Goal: Navigation & Orientation: Find specific page/section

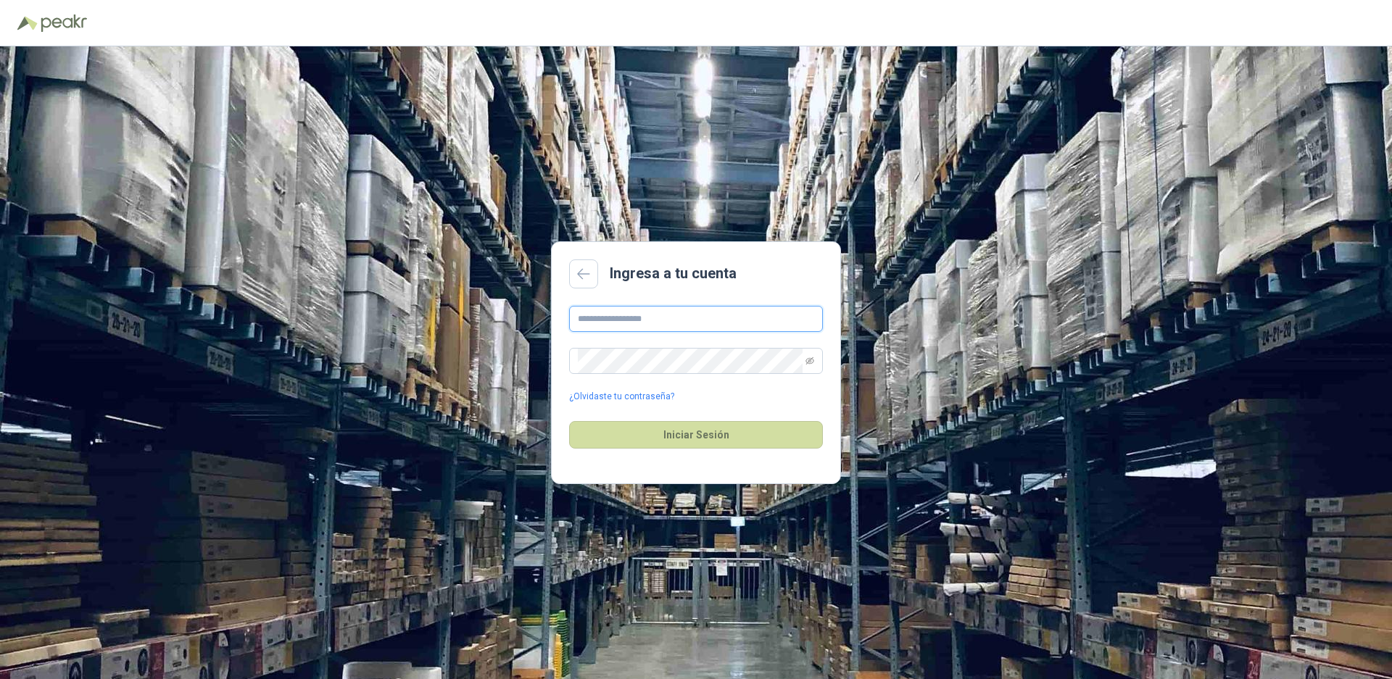
click at [684, 316] on input "text" at bounding box center [696, 319] width 254 height 26
type input "*"
click at [569, 421] on button "Iniciar Sesión" at bounding box center [696, 435] width 254 height 28
click at [815, 359] on span at bounding box center [696, 361] width 254 height 26
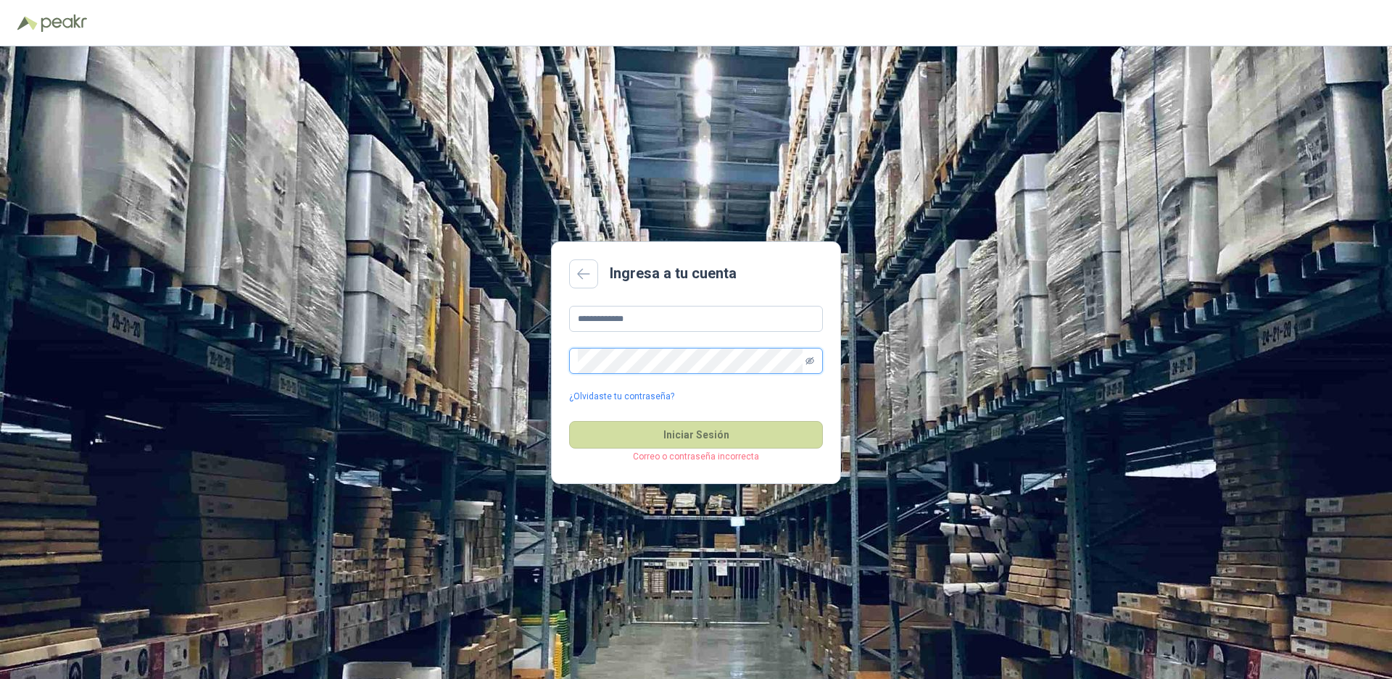
click at [806, 362] on icon "eye-invisible" at bounding box center [809, 361] width 9 height 9
click at [487, 372] on div "**********" at bounding box center [696, 362] width 1392 height 633
click at [693, 323] on input "**********" at bounding box center [696, 319] width 254 height 26
type input "**********"
click at [569, 421] on button "Iniciar Sesión" at bounding box center [696, 435] width 254 height 28
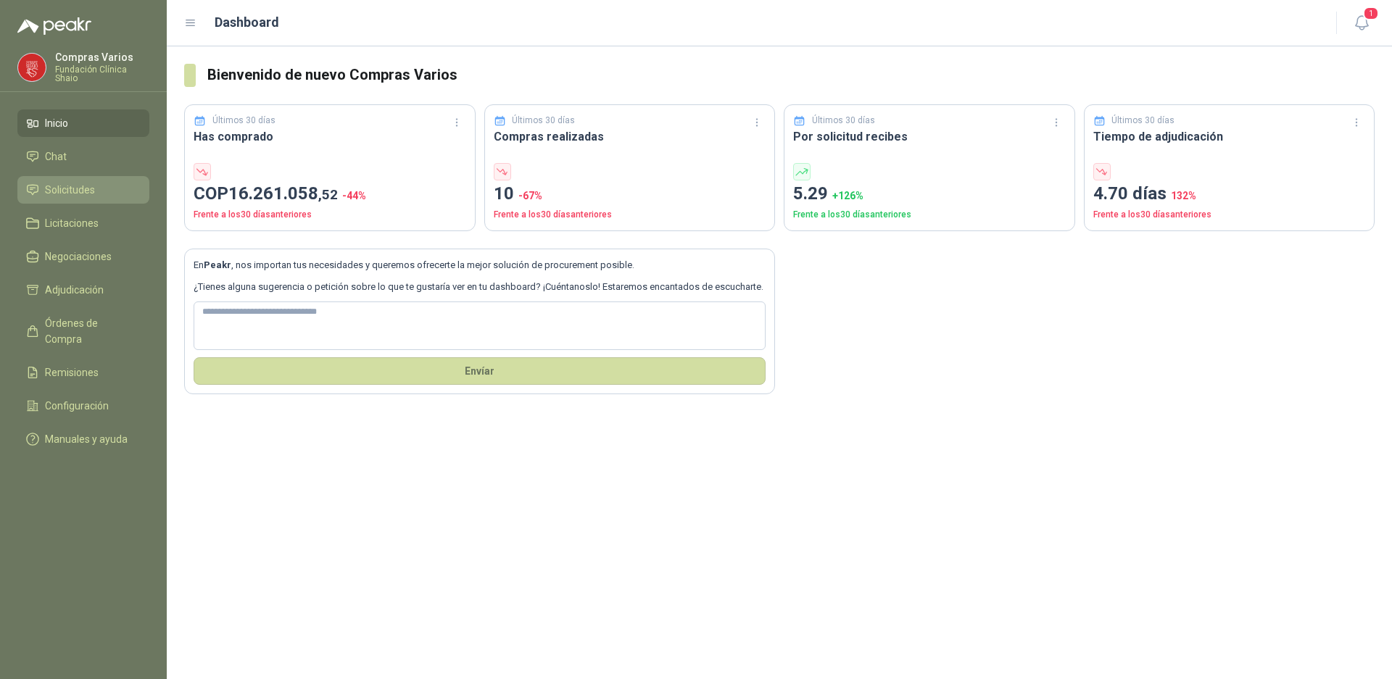
click at [80, 190] on span "Solicitudes" at bounding box center [70, 190] width 50 height 16
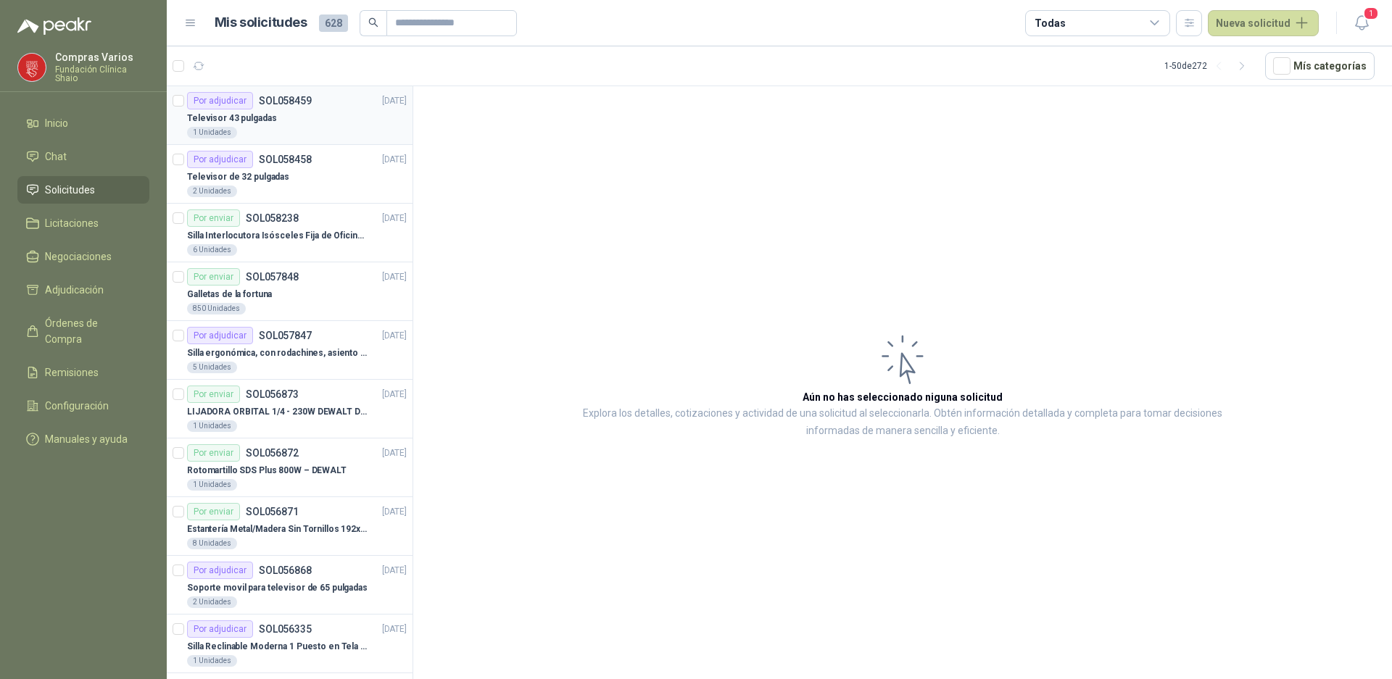
click at [327, 127] on div "1 Unidades" at bounding box center [297, 133] width 220 height 12
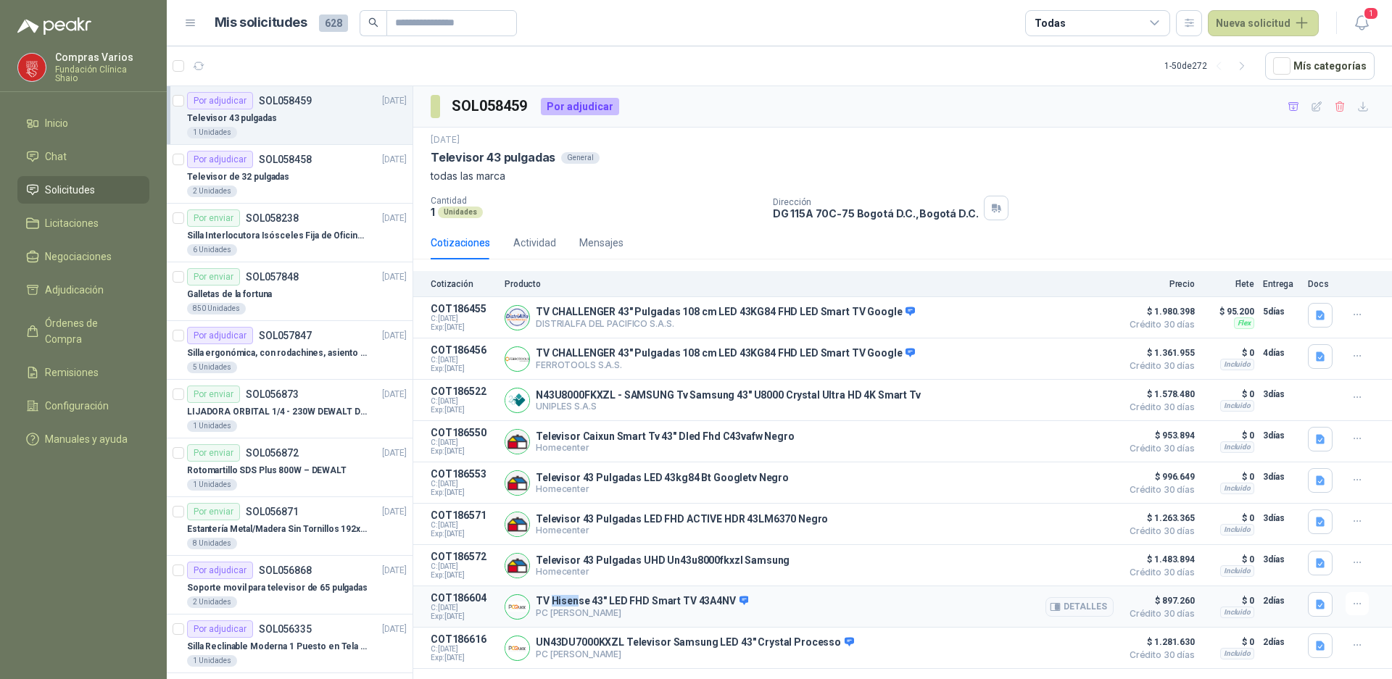
drag, startPoint x: 551, startPoint y: 603, endPoint x: 575, endPoint y: 606, distance: 24.1
click at [575, 606] on p "TV Hisense 43" LED FHD Smart TV 43A4NV" at bounding box center [642, 601] width 212 height 13
drag, startPoint x: 1155, startPoint y: 609, endPoint x: 1188, endPoint y: 607, distance: 33.4
click at [1188, 607] on span "$ 897.260" at bounding box center [1158, 600] width 72 height 17
drag, startPoint x: 1151, startPoint y: 649, endPoint x: 1198, endPoint y: 647, distance: 46.4
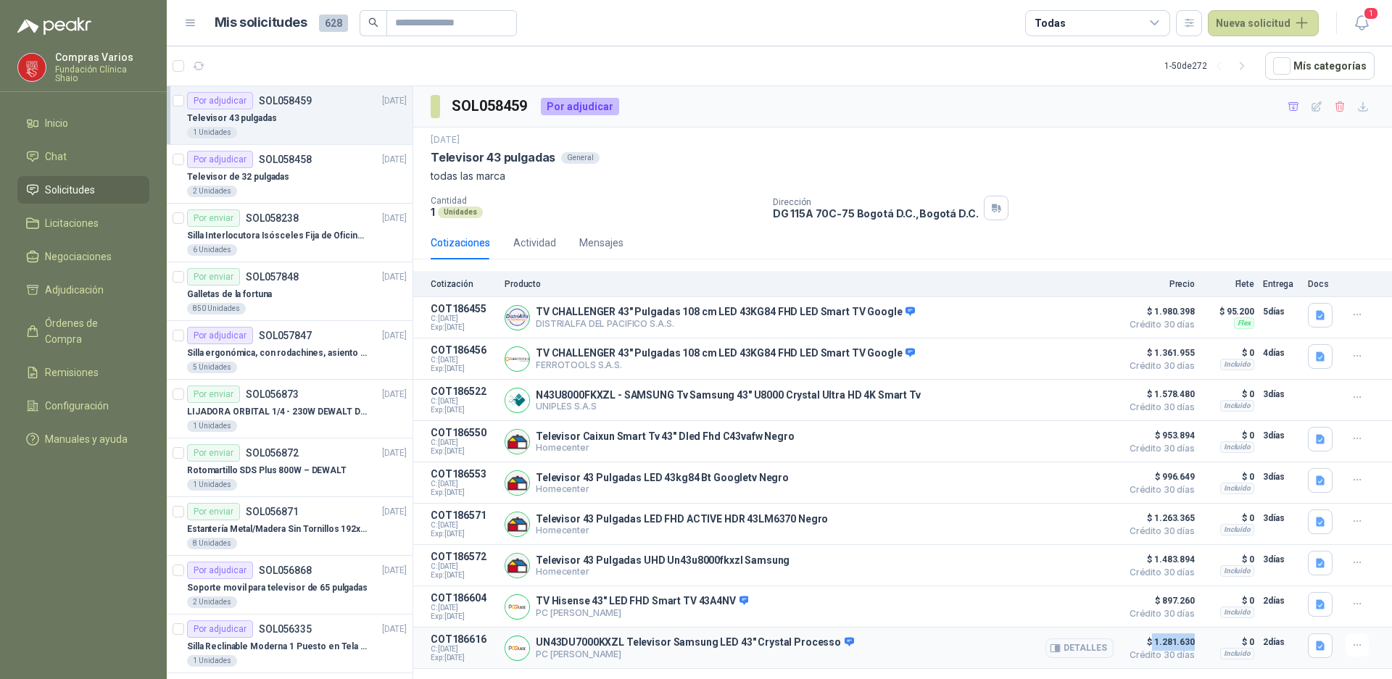
click at [1198, 647] on article "COT186616 C: [DATE] Exp: [DATE] UN43DU7000KXZL Televisor Samsung LED 43" Crysta…" at bounding box center [902, 648] width 979 height 41
click at [563, 650] on p "UN43DU7000KXZL Televisor Samsung LED 43" Crystal Processo" at bounding box center [695, 643] width 318 height 13
drag, startPoint x: 587, startPoint y: 650, endPoint x: 1162, endPoint y: 660, distance: 575.7
click at [591, 650] on p "UN43DU7000KXZL Televisor Samsung LED 43" Crystal Processo" at bounding box center [695, 643] width 318 height 13
click at [1058, 651] on icon "button" at bounding box center [1058, 648] width 4 height 6
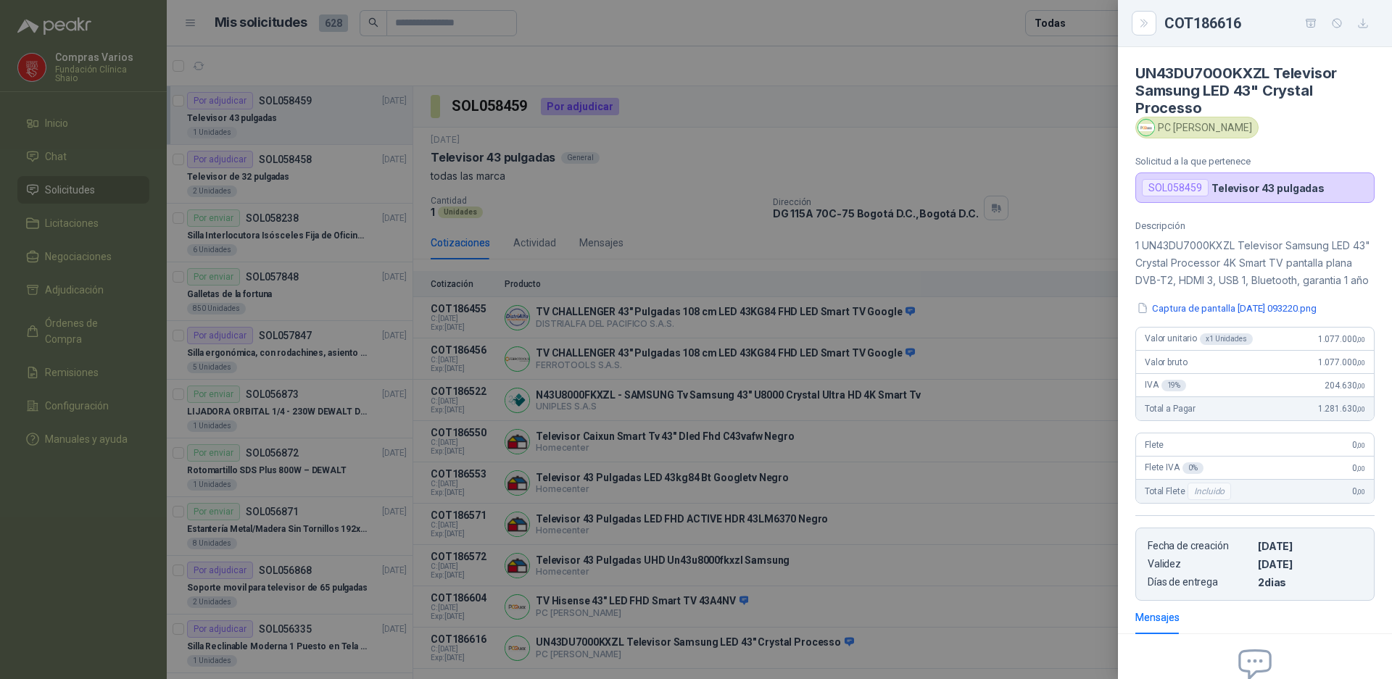
click at [1268, 188] on p "Televisor 43 pulgadas" at bounding box center [1267, 188] width 113 height 12
click at [1210, 316] on button "Captura de pantalla [DATE] 093220.png" at bounding box center [1226, 308] width 183 height 15
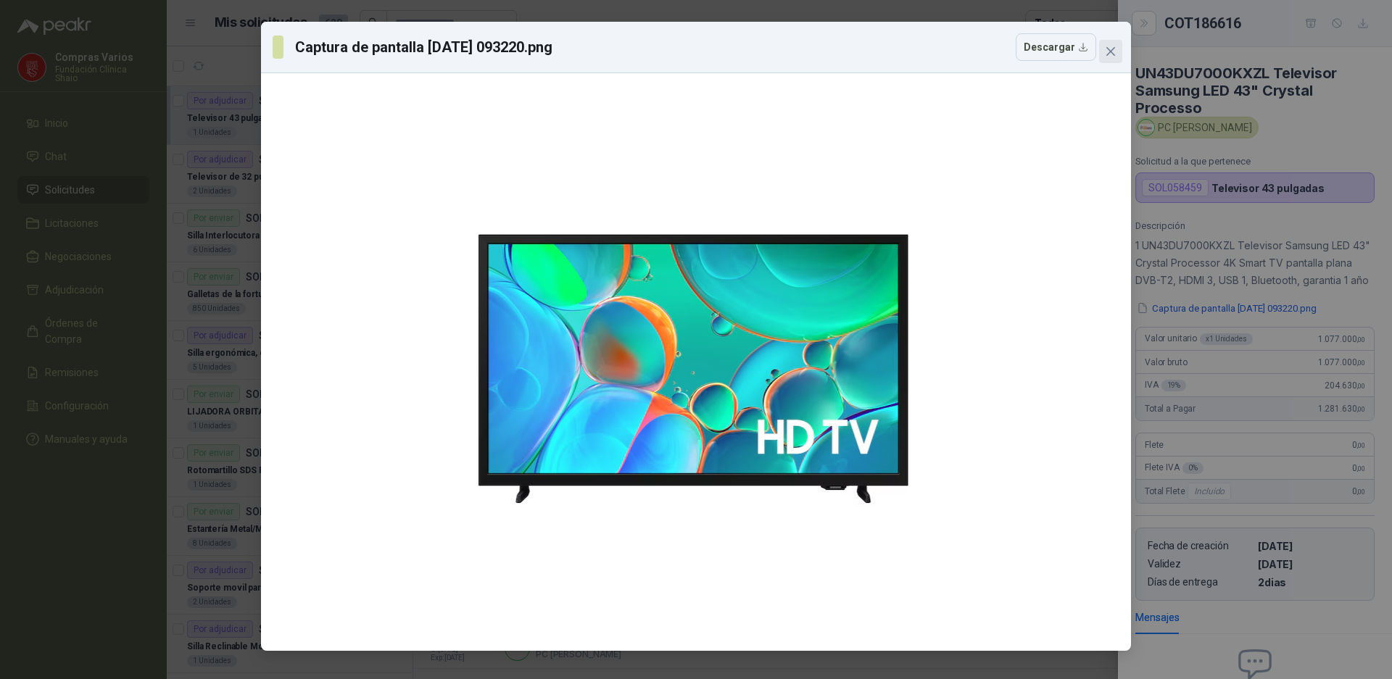
click at [1105, 41] on button "Close" at bounding box center [1110, 51] width 23 height 23
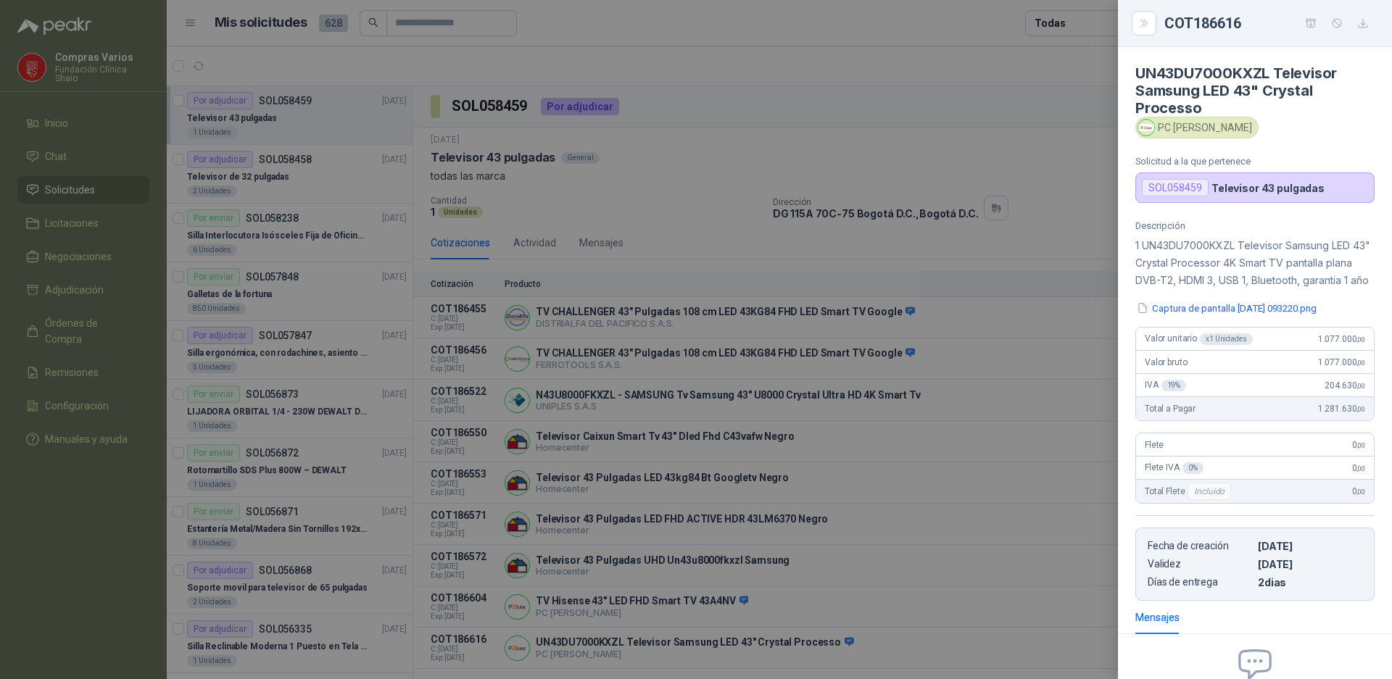
click at [998, 373] on div at bounding box center [696, 339] width 1392 height 679
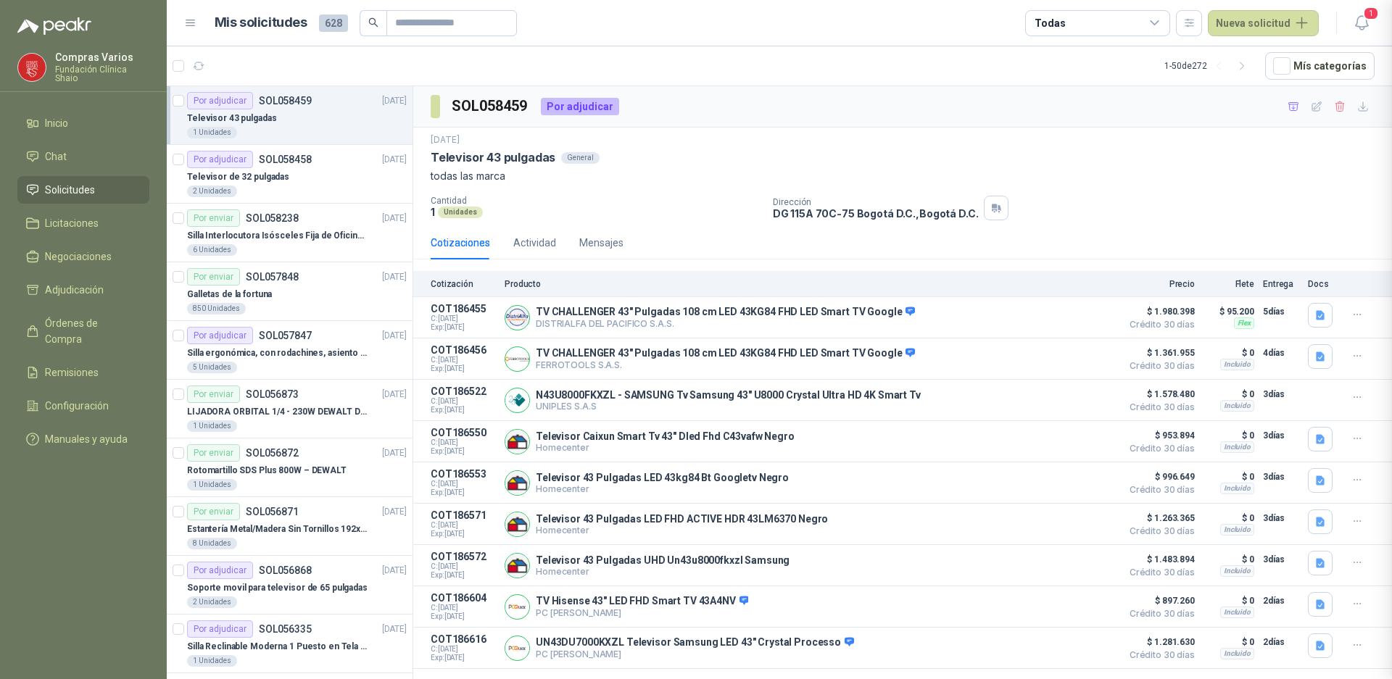
scroll to position [181, 0]
click at [1316, 605] on icon "button" at bounding box center [1320, 605] width 12 height 12
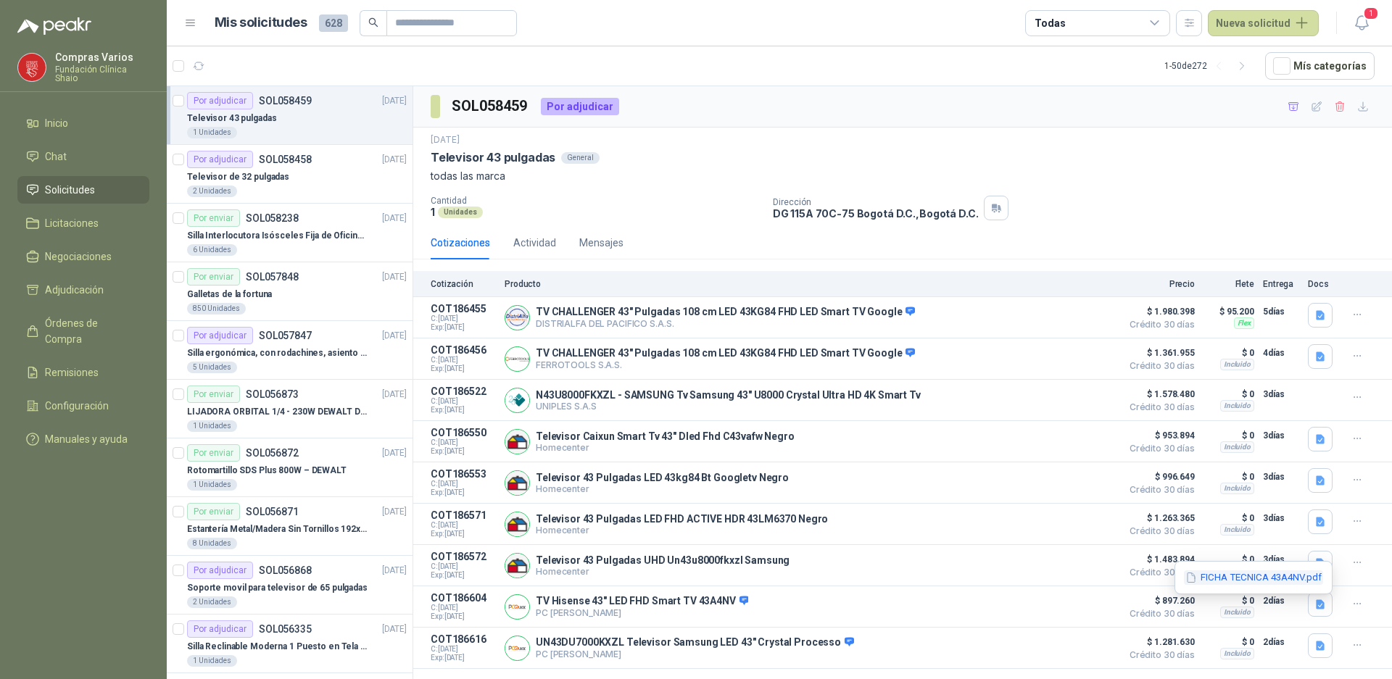
click at [1280, 579] on button "FICHA TECNICA 43A4NV.pdf" at bounding box center [1253, 578] width 139 height 15
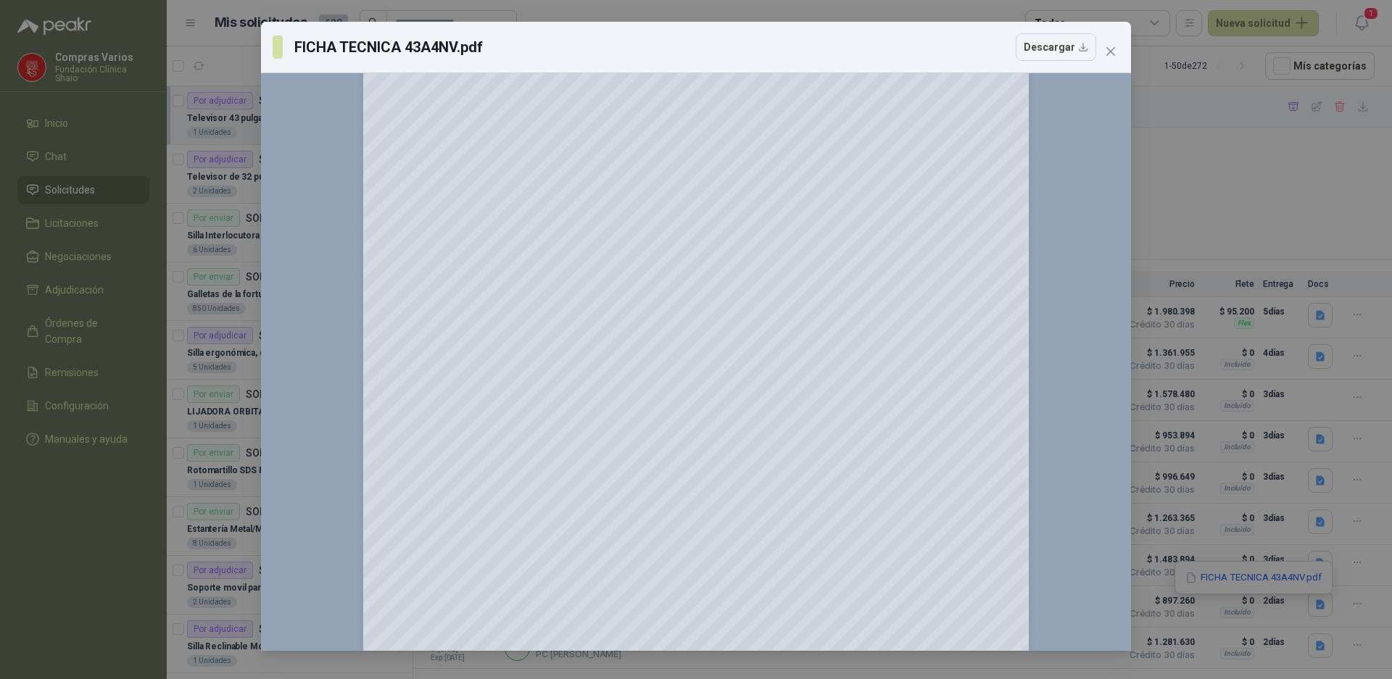
scroll to position [1015, 0]
click at [1140, 308] on div "FICHA TECNICA 43A4NV.pdf Descargar 150 %" at bounding box center [696, 339] width 1392 height 679
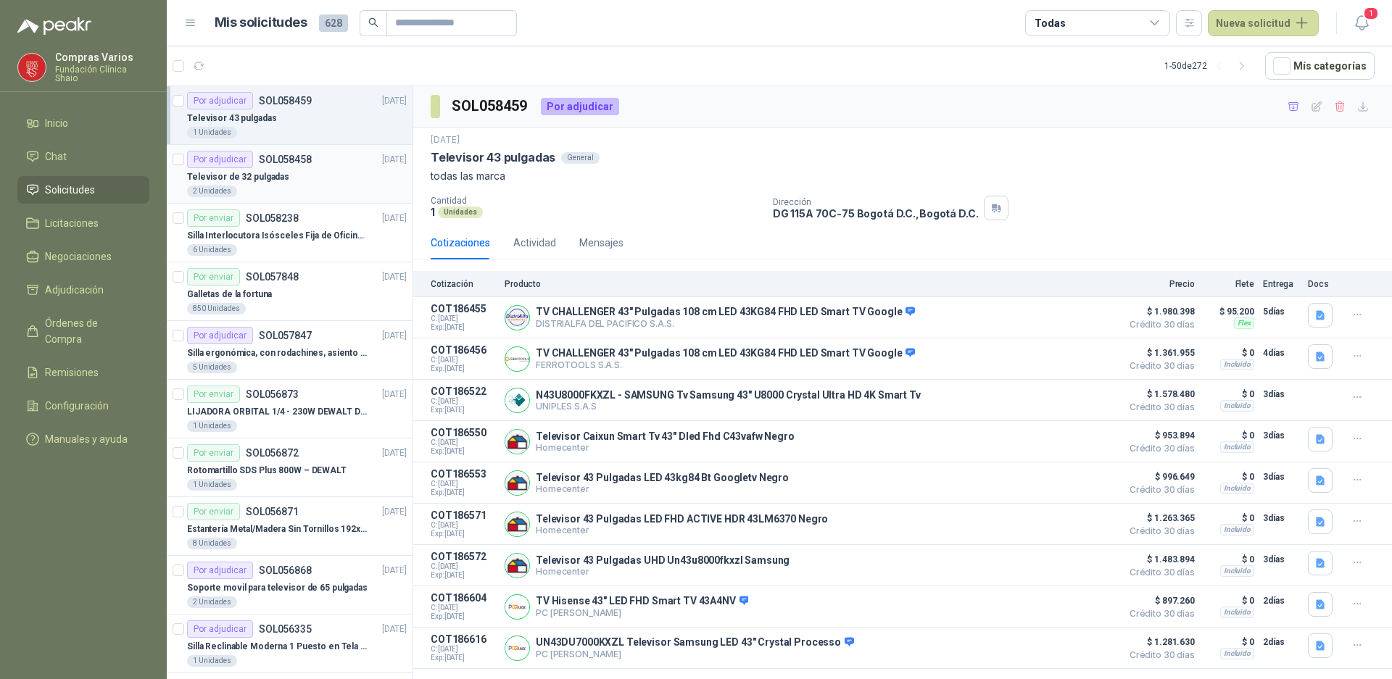
click at [288, 183] on div "Televisor de 32 pulgadas" at bounding box center [297, 176] width 220 height 17
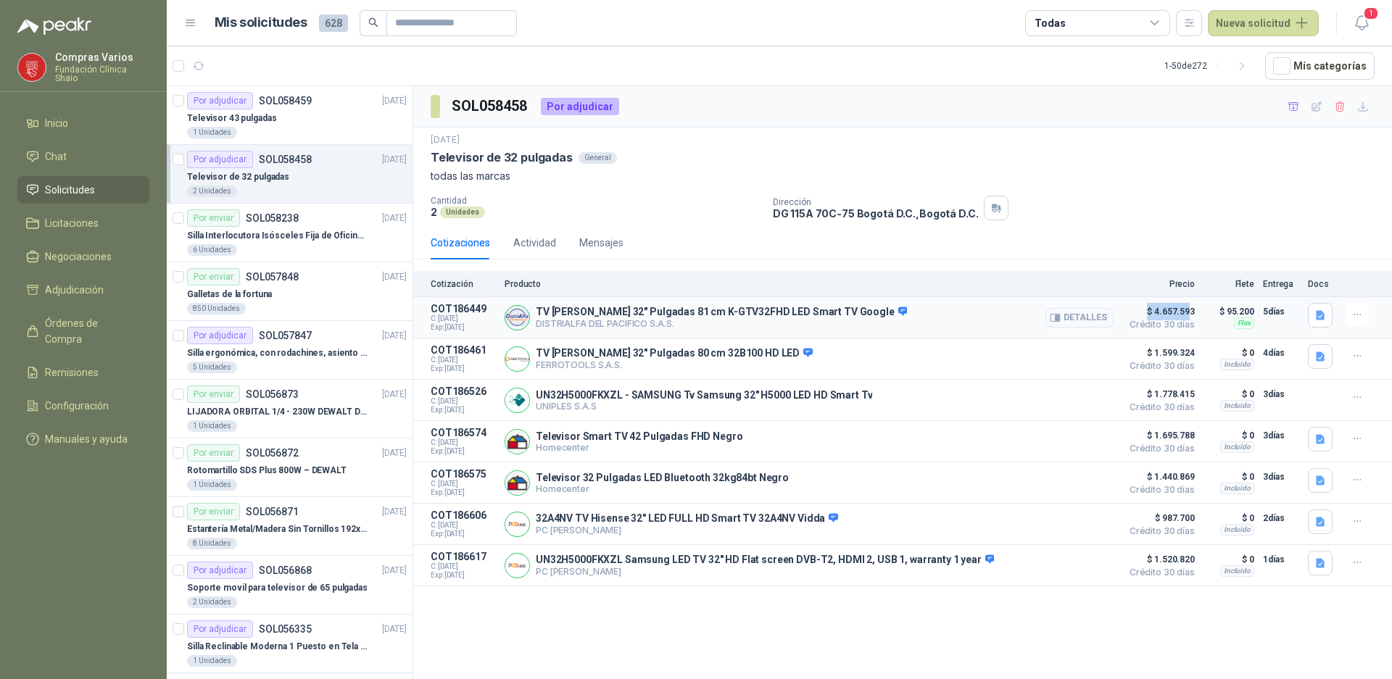
drag, startPoint x: 1151, startPoint y: 309, endPoint x: 1191, endPoint y: 315, distance: 41.1
click at [1191, 315] on span "$ 4.657.593" at bounding box center [1158, 311] width 72 height 17
click at [1091, 320] on button "Detalles" at bounding box center [1079, 318] width 68 height 20
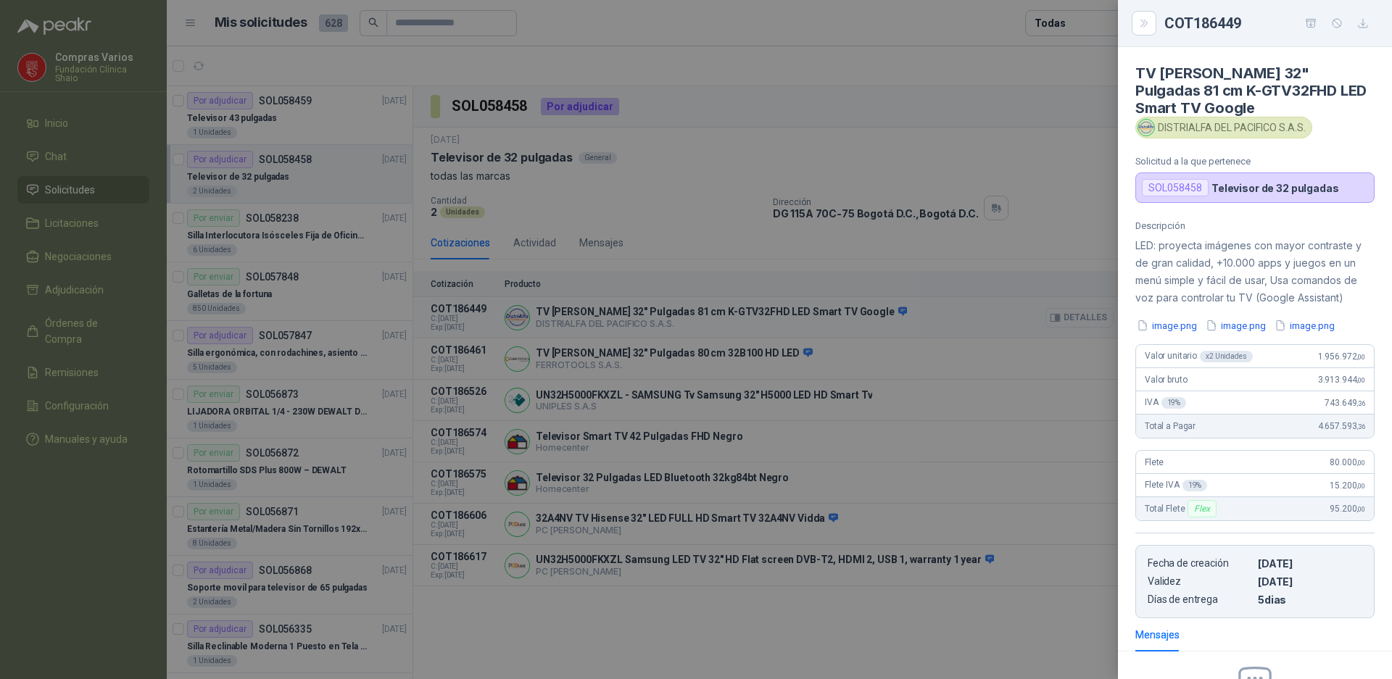
scroll to position [173, 0]
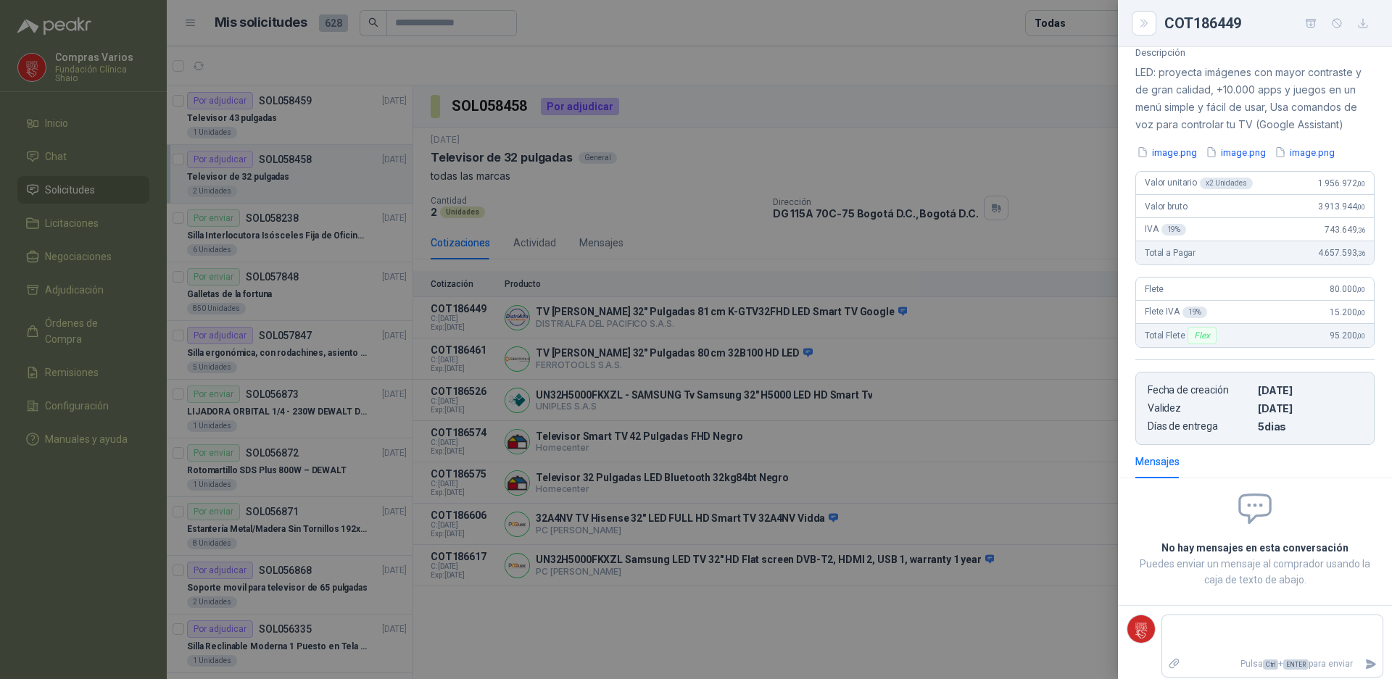
click at [934, 389] on div at bounding box center [696, 339] width 1392 height 679
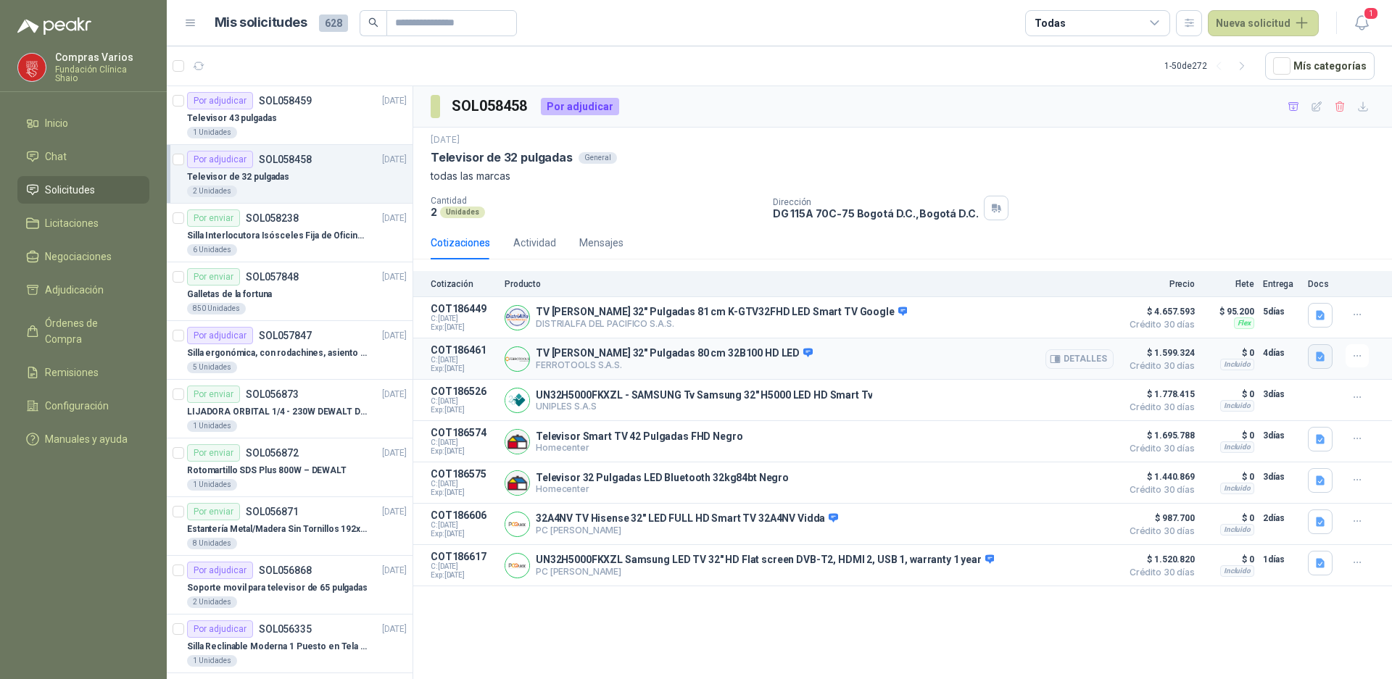
click at [1317, 357] on icon "button" at bounding box center [1320, 356] width 9 height 9
click at [1314, 323] on button "image.png" at bounding box center [1291, 325] width 63 height 15
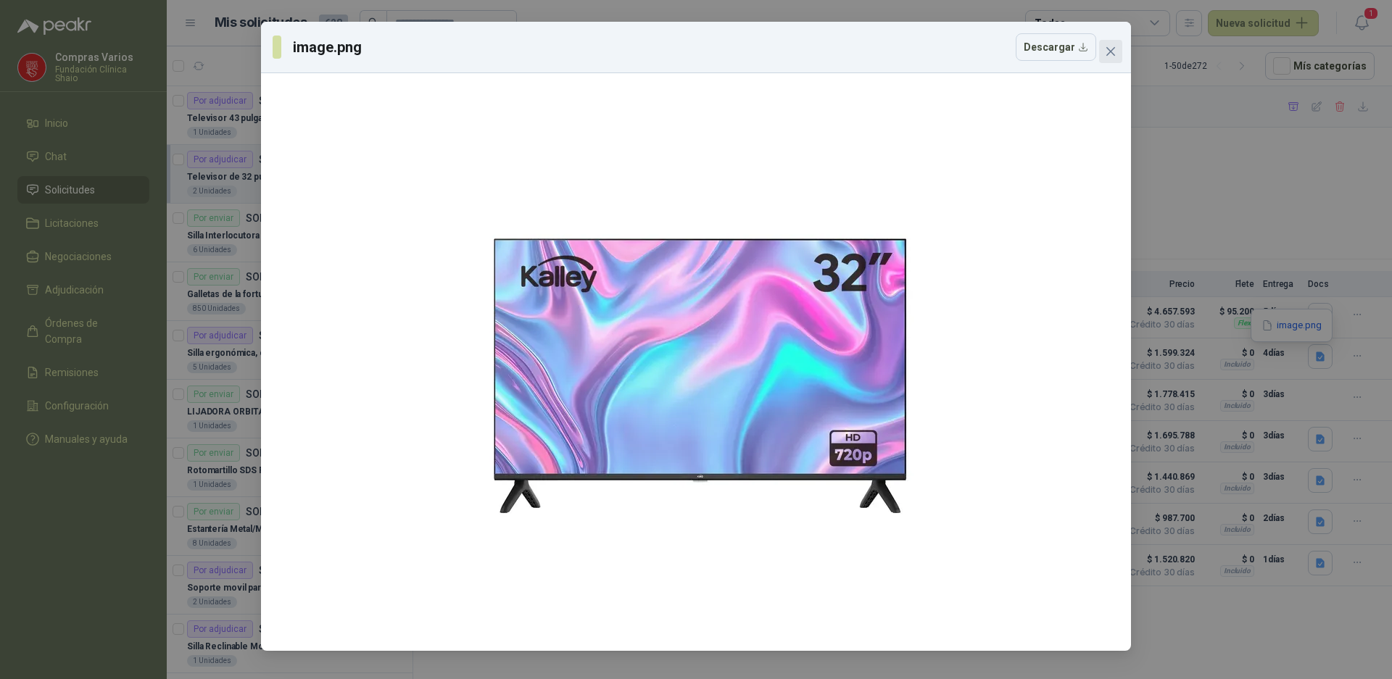
click at [1108, 47] on icon "close" at bounding box center [1111, 52] width 12 height 12
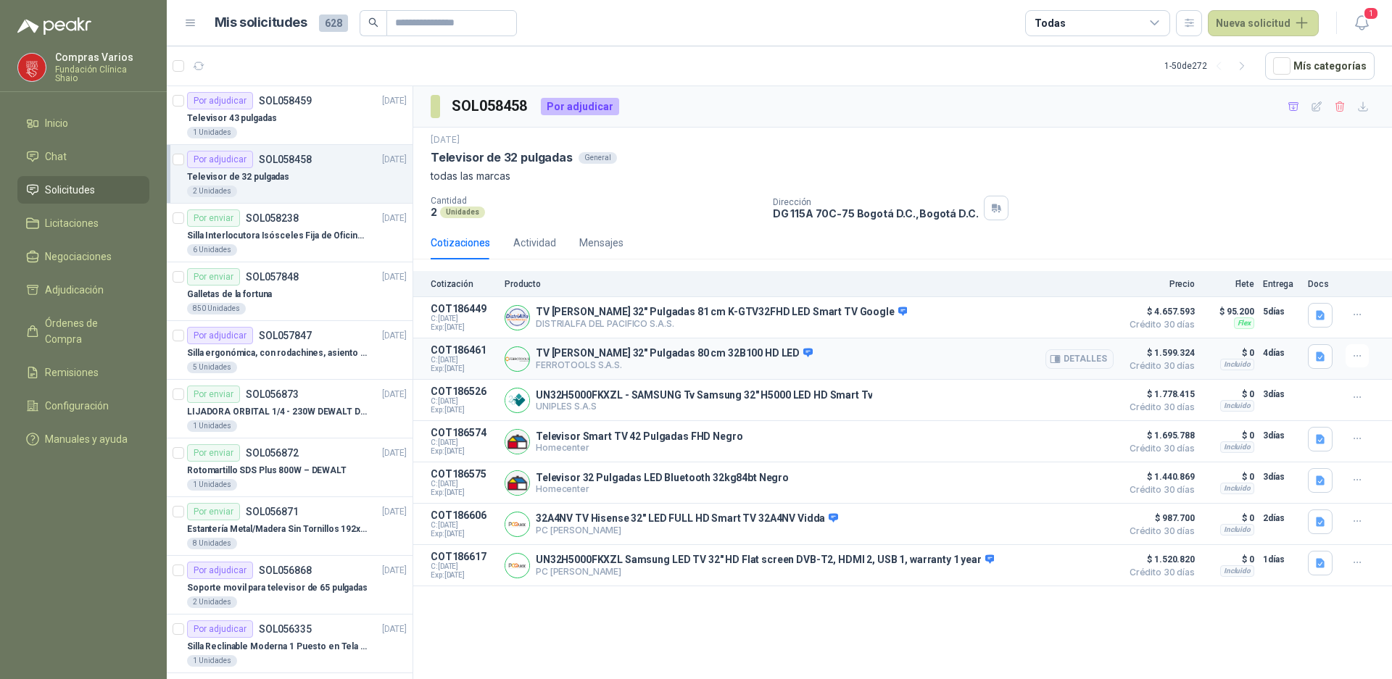
click at [1196, 347] on article "COT186461 C: [DATE] Exp: [DATE] TV [PERSON_NAME] 32" Pulgadas 80 cm 32B100 HD L…" at bounding box center [902, 359] width 979 height 41
click at [1087, 361] on button "Detalles" at bounding box center [1079, 359] width 68 height 20
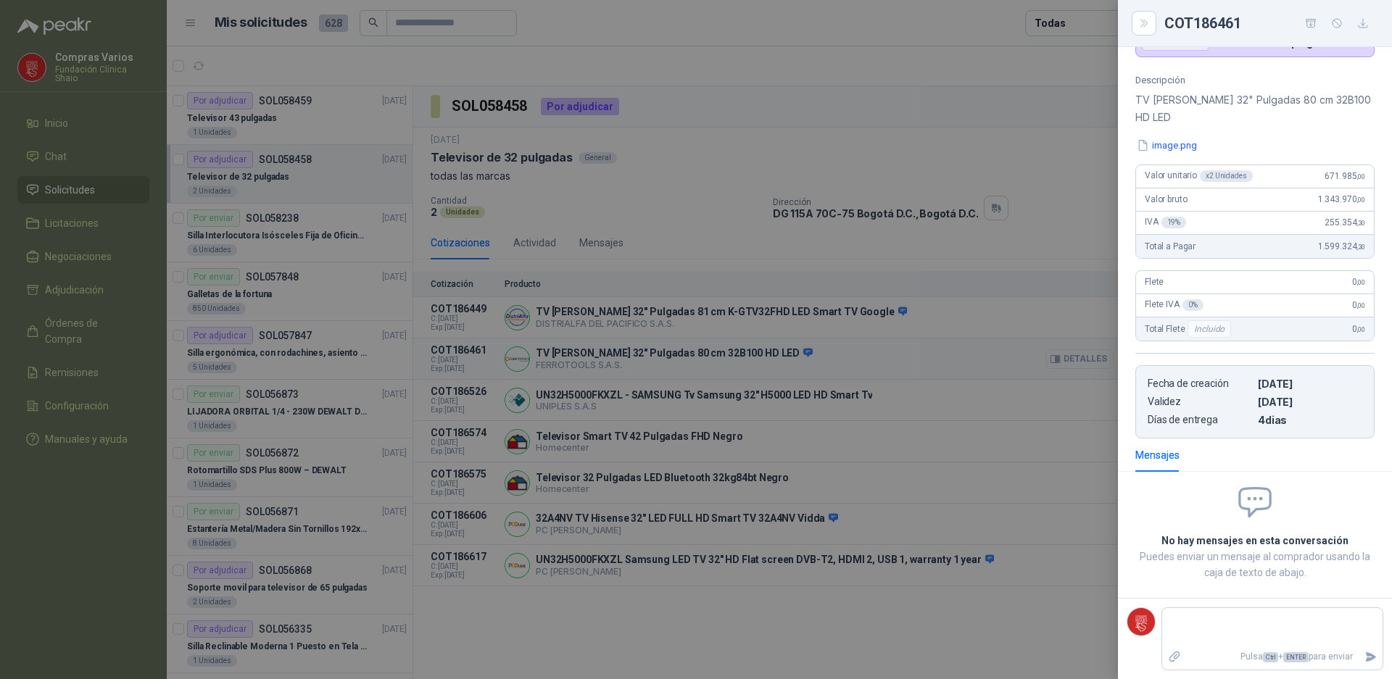
scroll to position [128, 0]
drag, startPoint x: 1316, startPoint y: 171, endPoint x: 1348, endPoint y: 186, distance: 35.0
click at [1348, 186] on div "Valor unitario x 2 Unidades 671.985 ,00" at bounding box center [1255, 176] width 238 height 23
click at [975, 411] on div at bounding box center [696, 339] width 1392 height 679
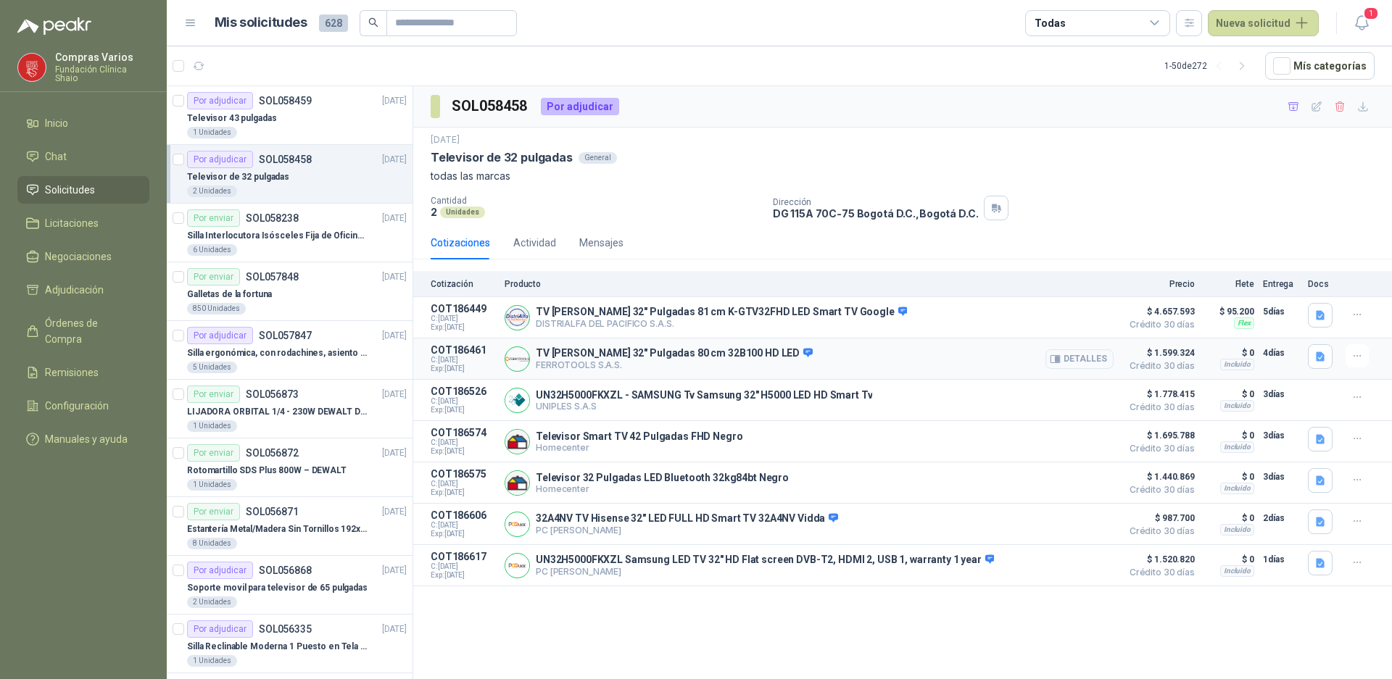
click at [1073, 357] on button "Detalles" at bounding box center [1079, 359] width 68 height 20
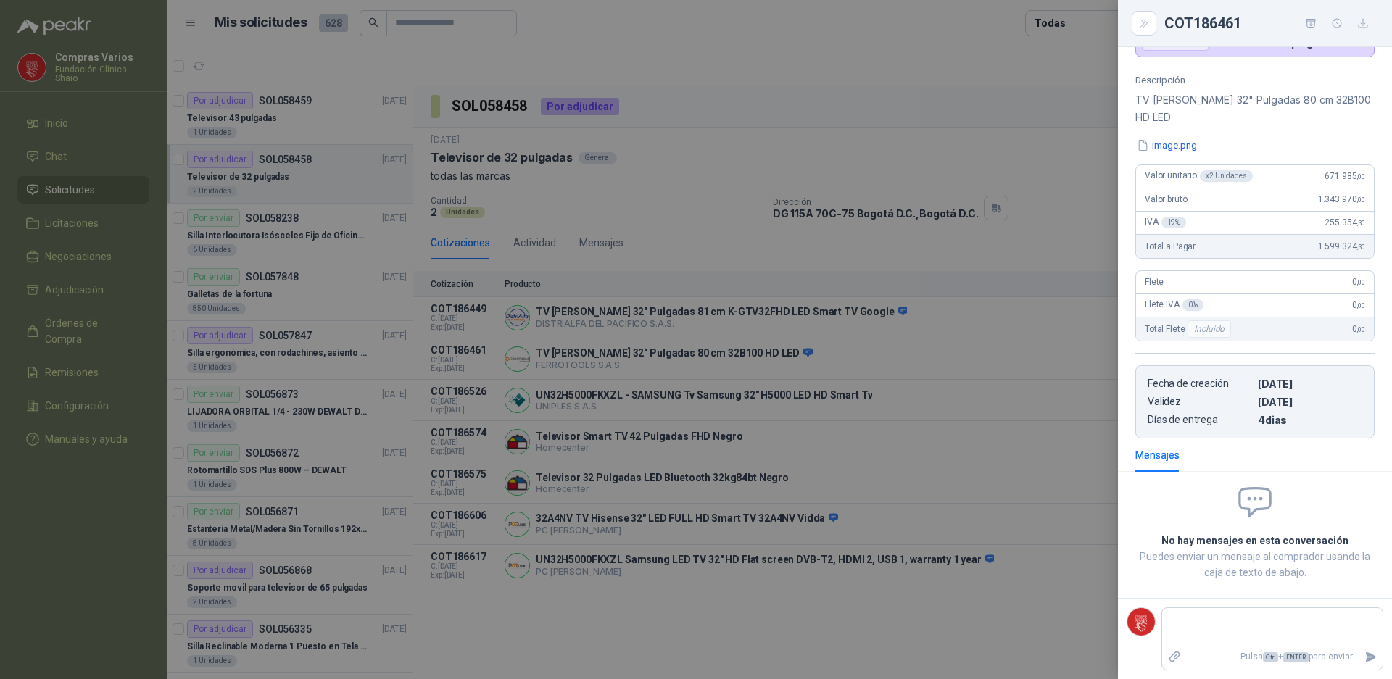
click at [1048, 348] on div at bounding box center [696, 339] width 1392 height 679
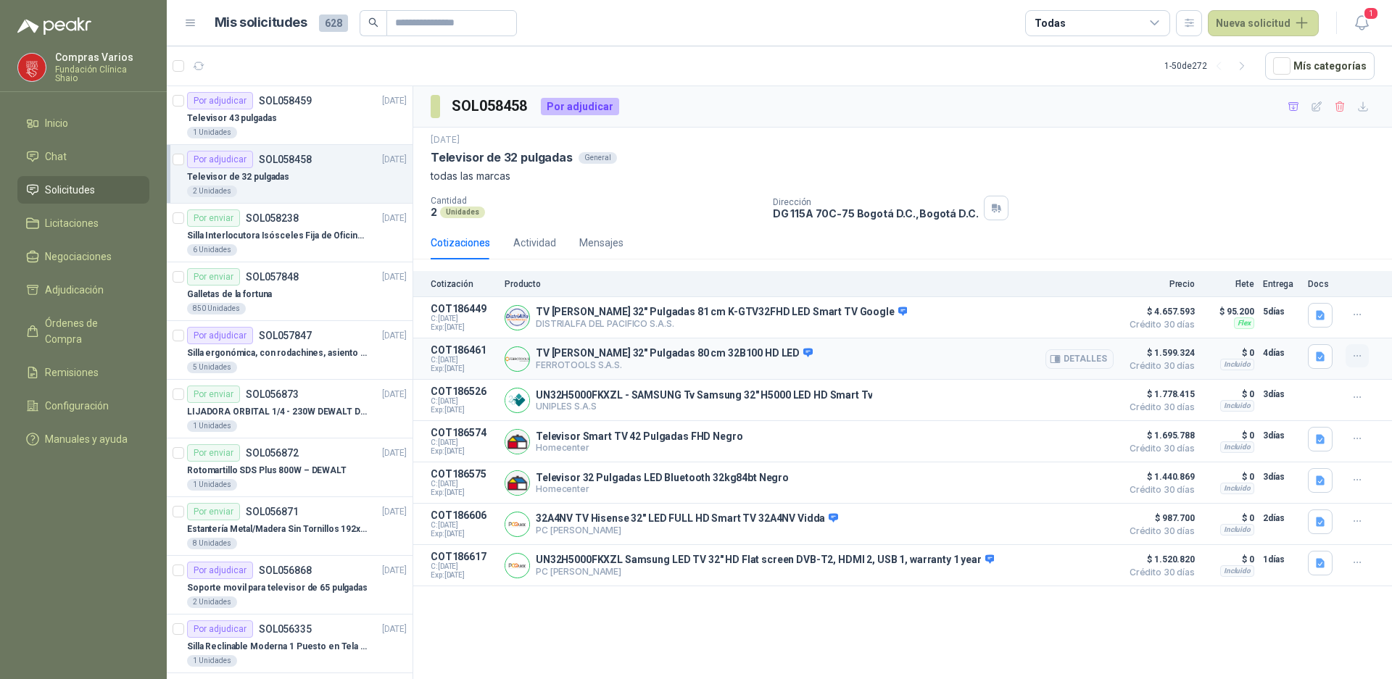
click at [1350, 360] on button "button" at bounding box center [1357, 355] width 23 height 23
click at [1375, 299] on icon "button" at bounding box center [1374, 299] width 11 height 11
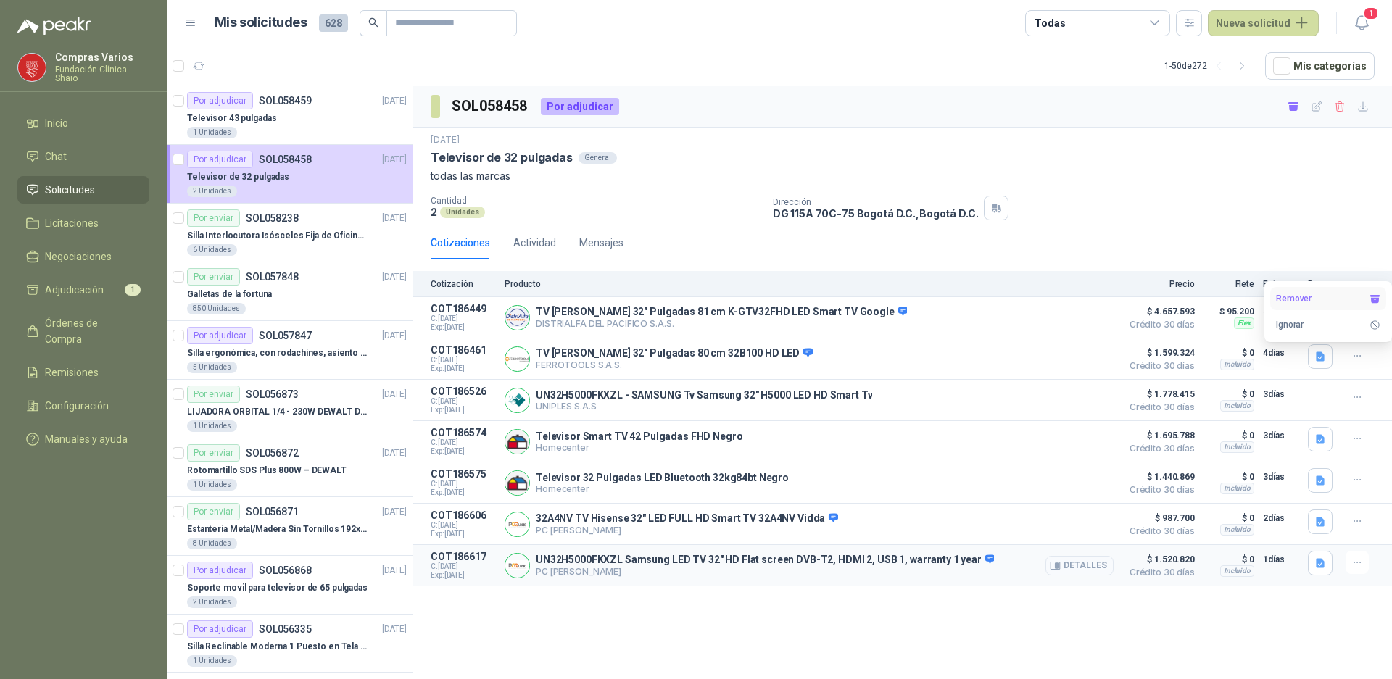
click at [1103, 576] on button "Detalles" at bounding box center [1079, 566] width 68 height 20
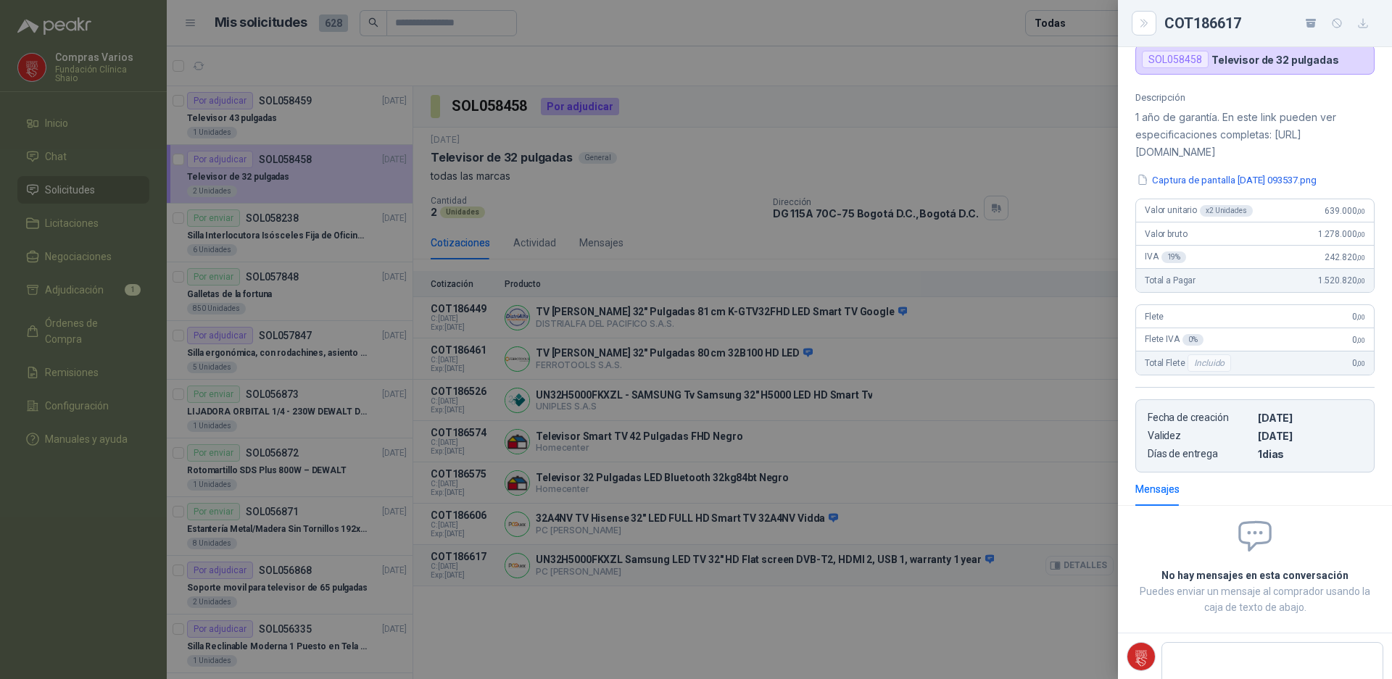
scroll to position [163, 0]
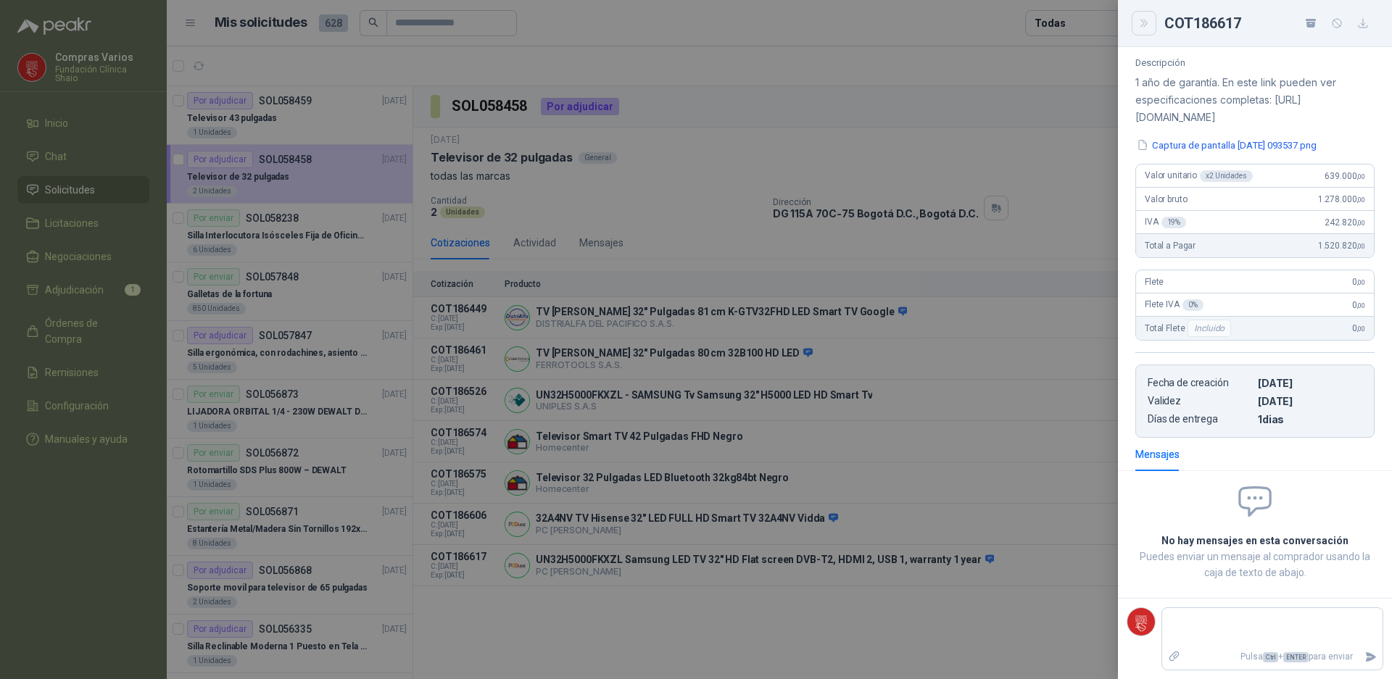
click at [1145, 24] on icon "Close" at bounding box center [1144, 23] width 12 height 12
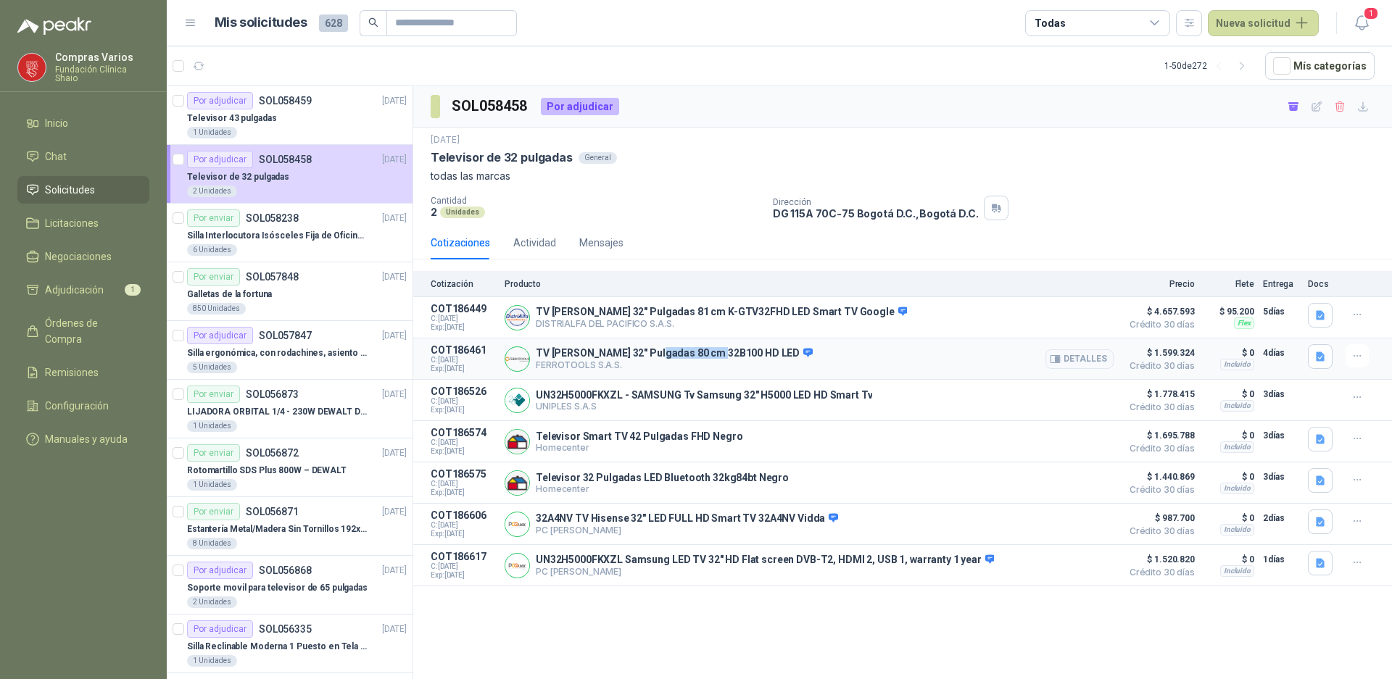
drag, startPoint x: 658, startPoint y: 352, endPoint x: 717, endPoint y: 356, distance: 59.6
click at [717, 356] on p "TV [PERSON_NAME] 32" Pulgadas 80 cm 32B100 HD LED" at bounding box center [674, 353] width 277 height 13
click at [331, 132] on div "1 Unidades" at bounding box center [297, 133] width 220 height 12
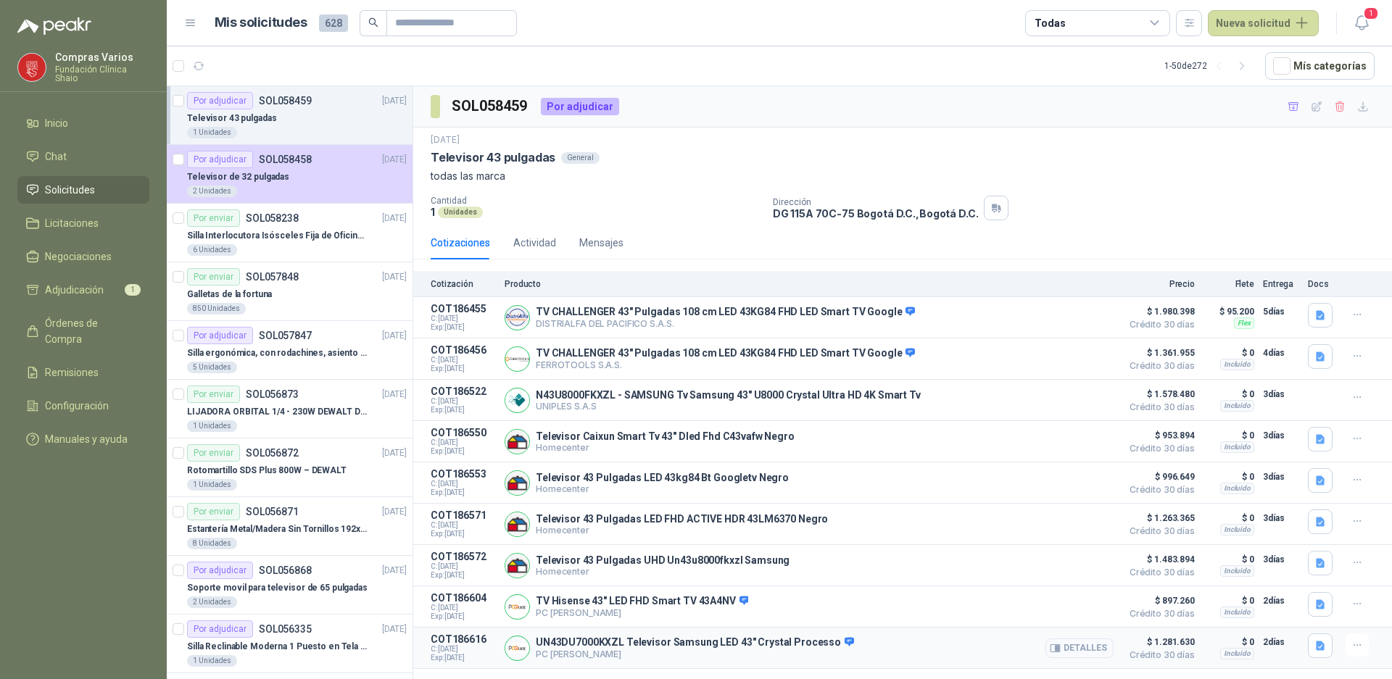
click at [1093, 658] on button "Detalles" at bounding box center [1079, 649] width 68 height 20
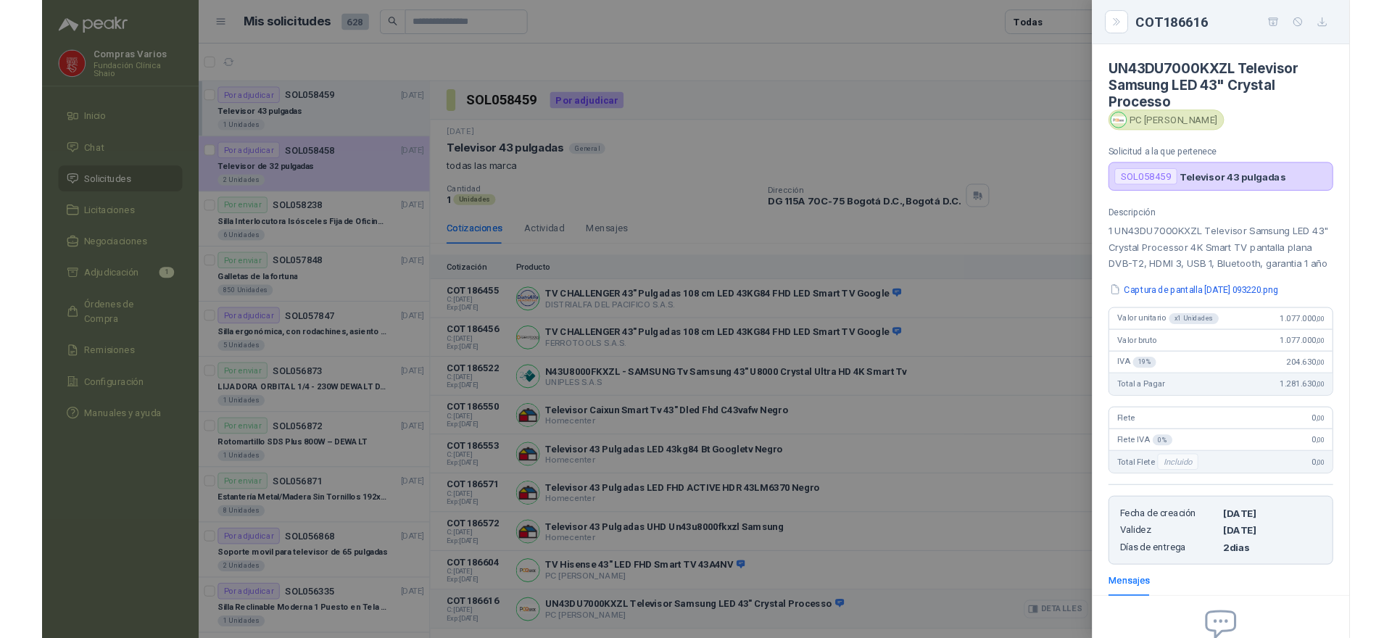
scroll to position [173, 0]
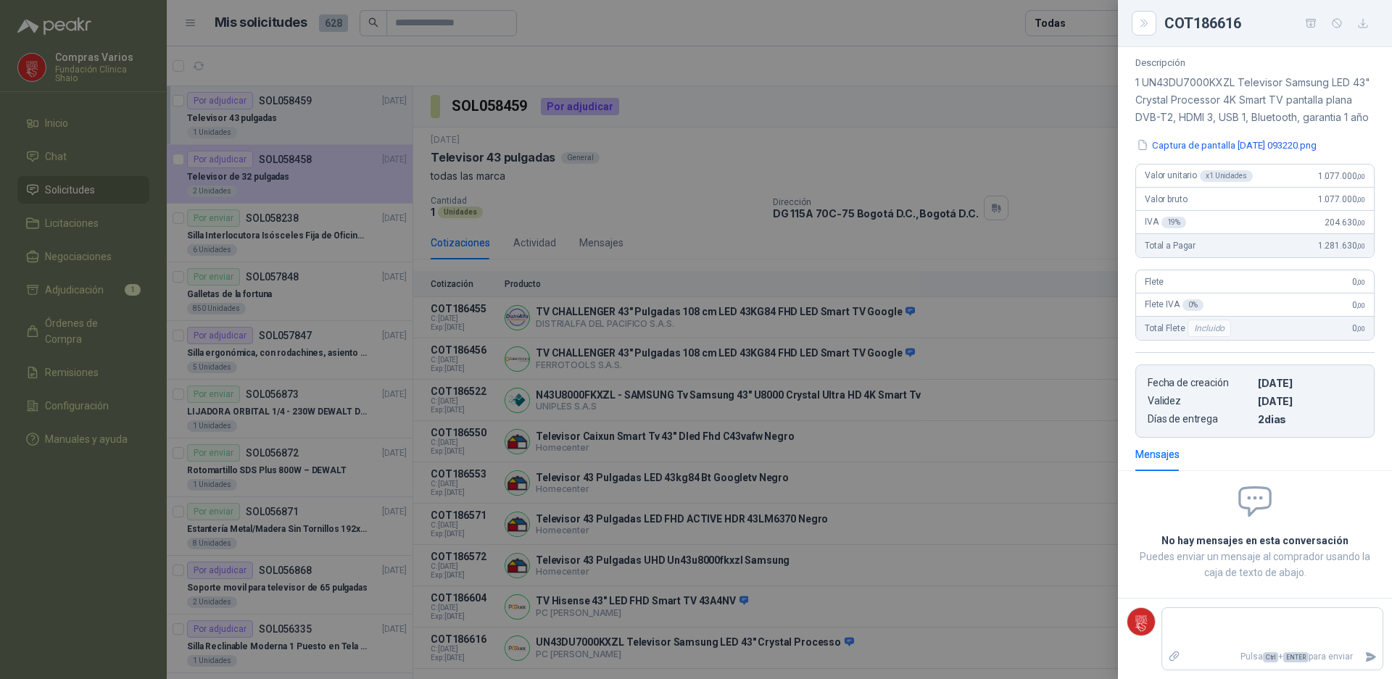
click at [1010, 531] on div at bounding box center [696, 339] width 1392 height 679
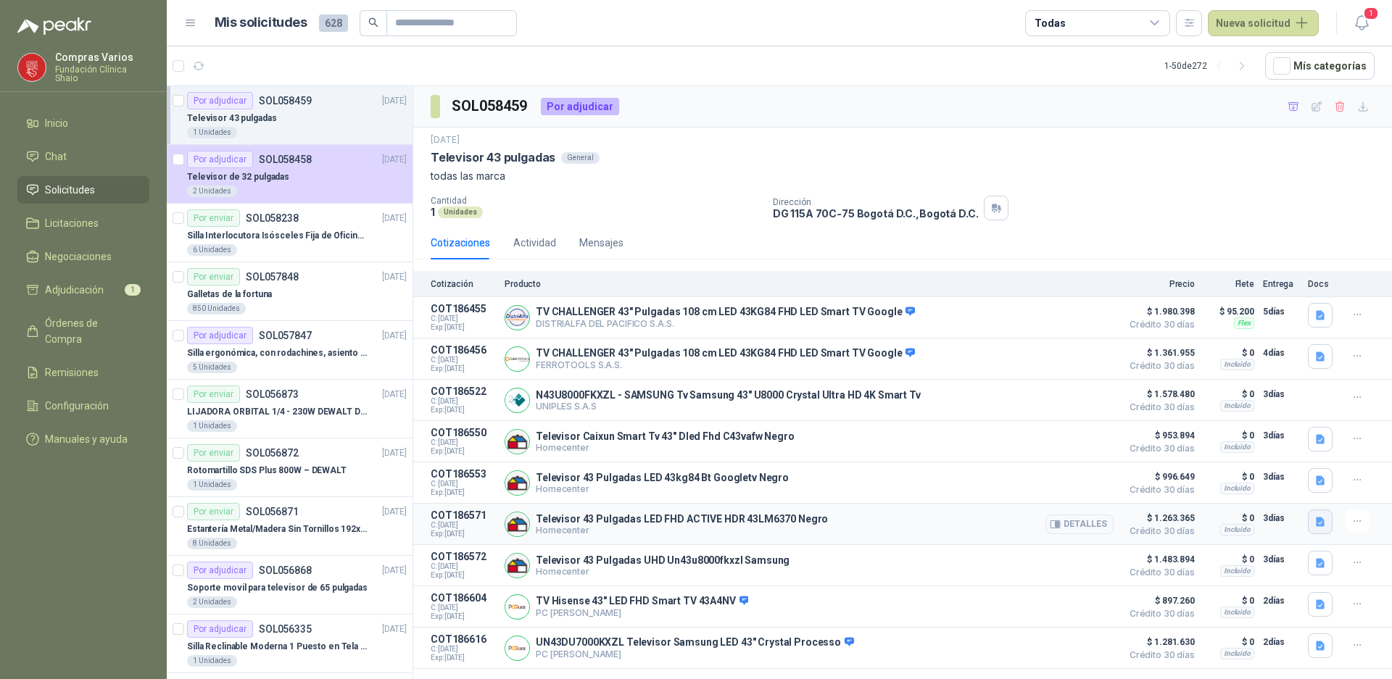
click at [1319, 525] on icon "button" at bounding box center [1320, 521] width 9 height 9
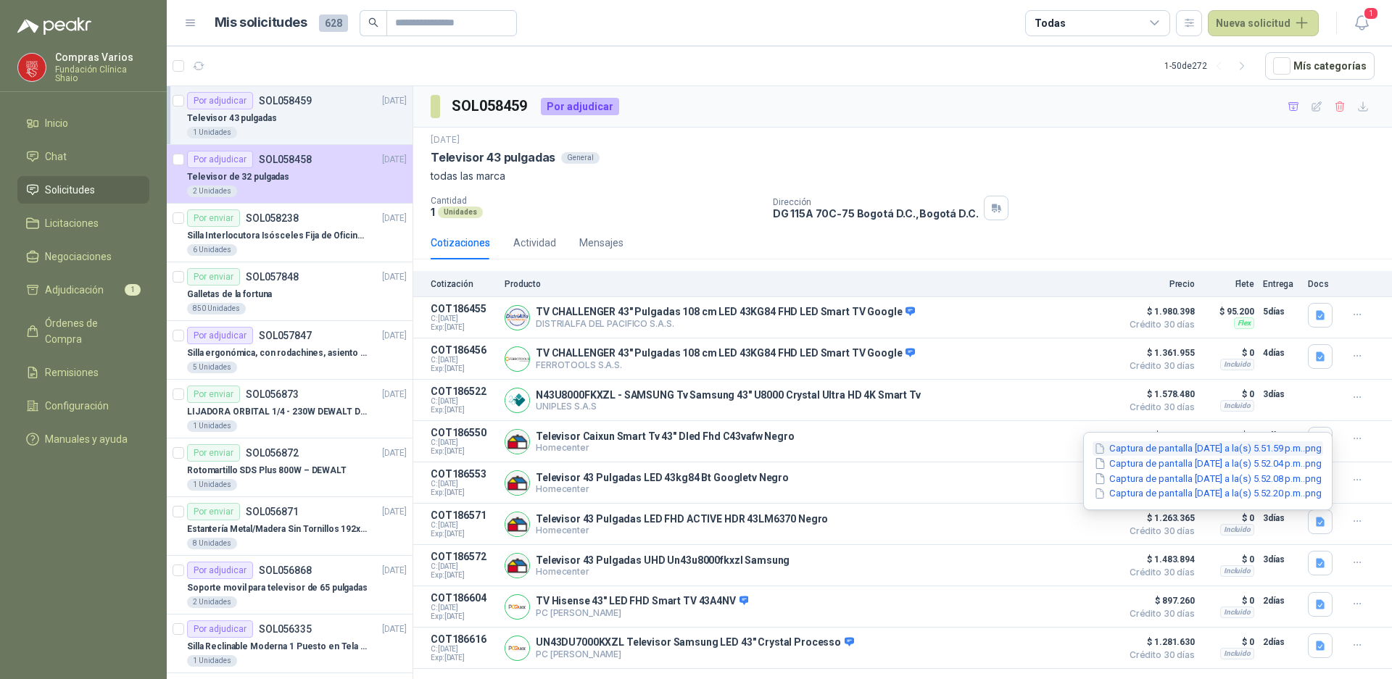
click at [1132, 444] on button "Captura de pantalla [DATE] a la(s) 5.51.59 p.m..png" at bounding box center [1208, 449] width 231 height 15
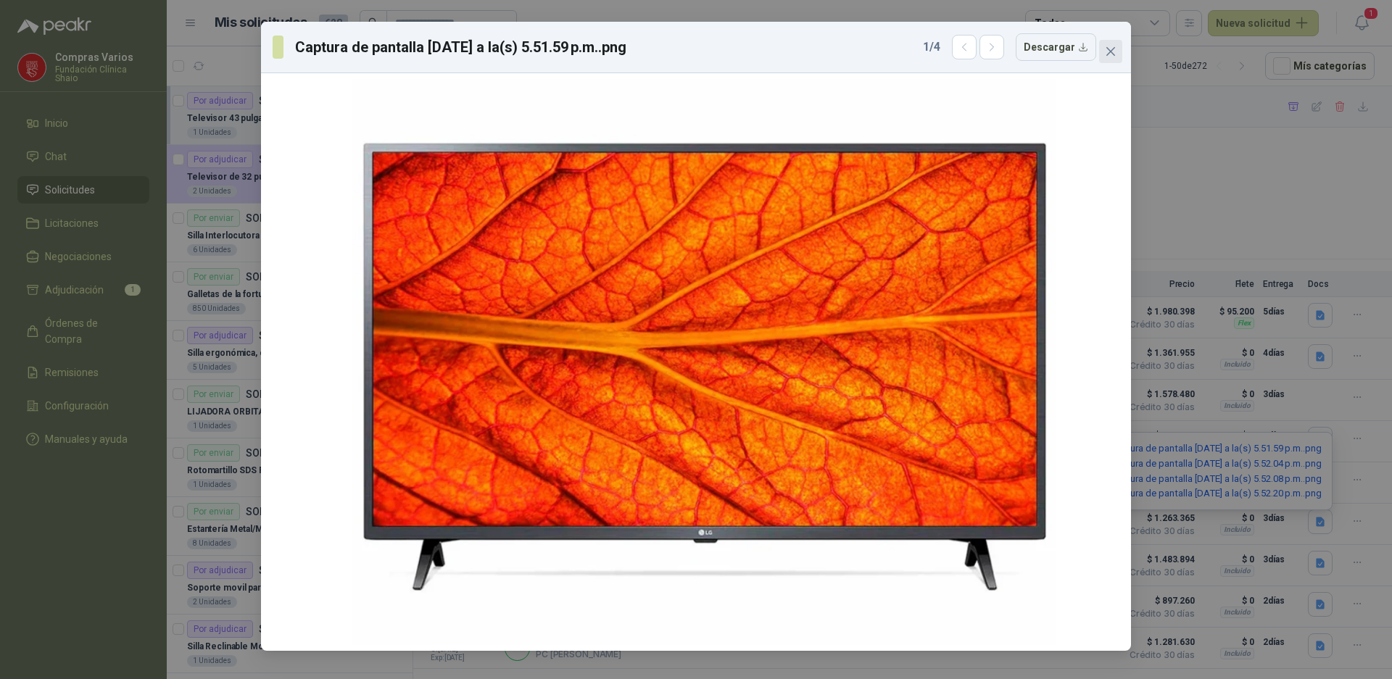
click at [1114, 46] on icon "close" at bounding box center [1111, 52] width 12 height 12
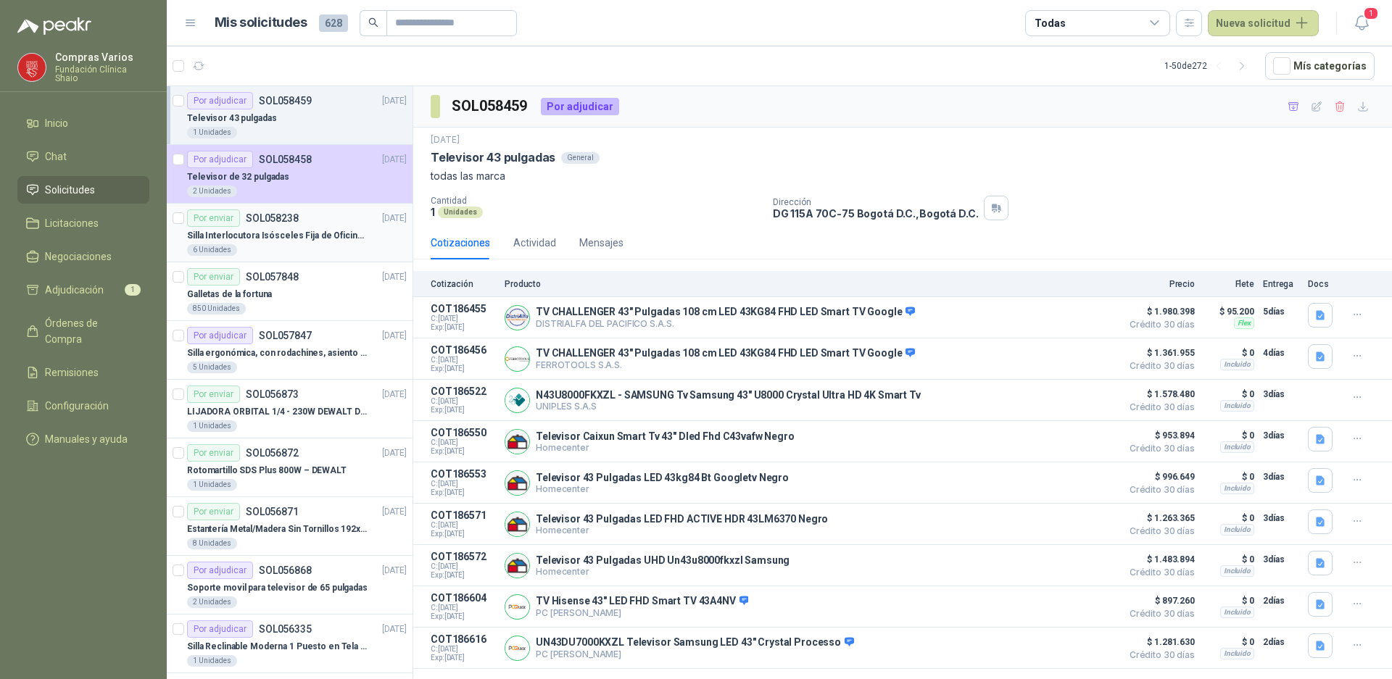
click at [322, 236] on p "Silla Interlocutora Isósceles Fija de Oficina Tela Negra Just Home Collection" at bounding box center [277, 236] width 181 height 14
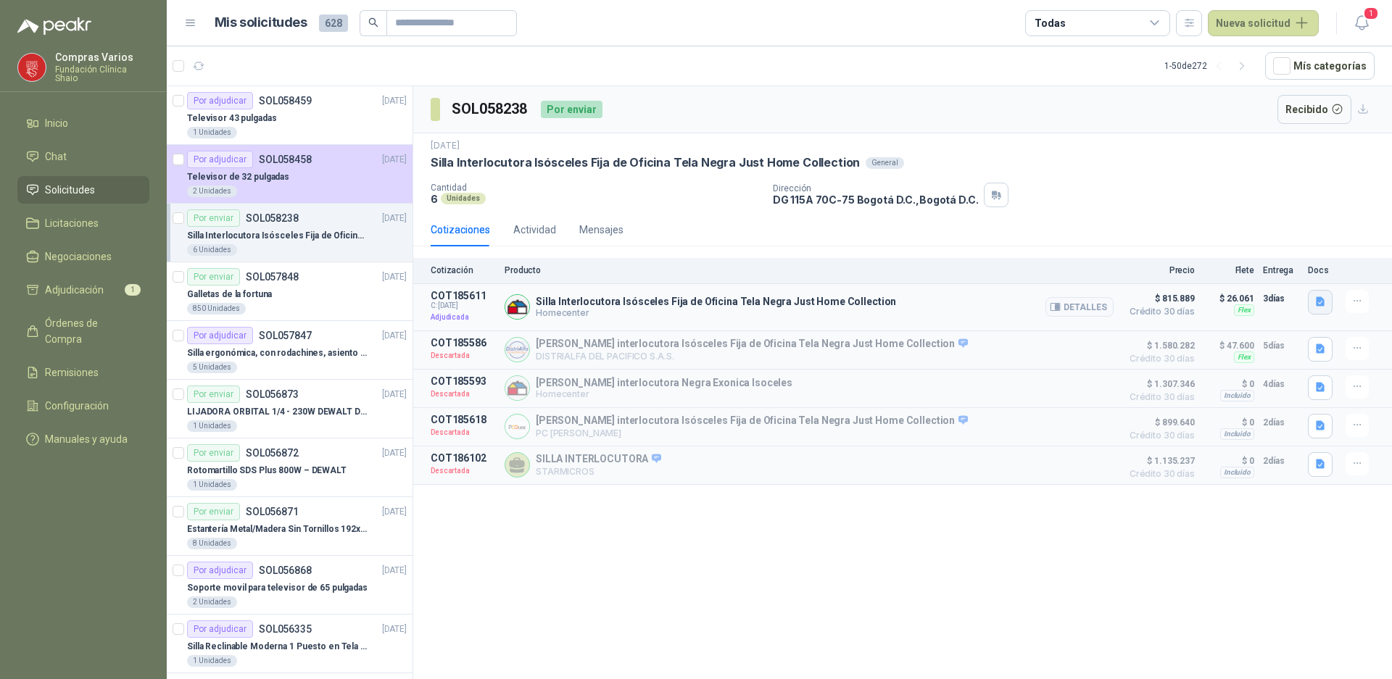
click at [1316, 301] on icon "button" at bounding box center [1320, 302] width 12 height 12
click at [1306, 275] on button "image.png" at bounding box center [1291, 269] width 63 height 15
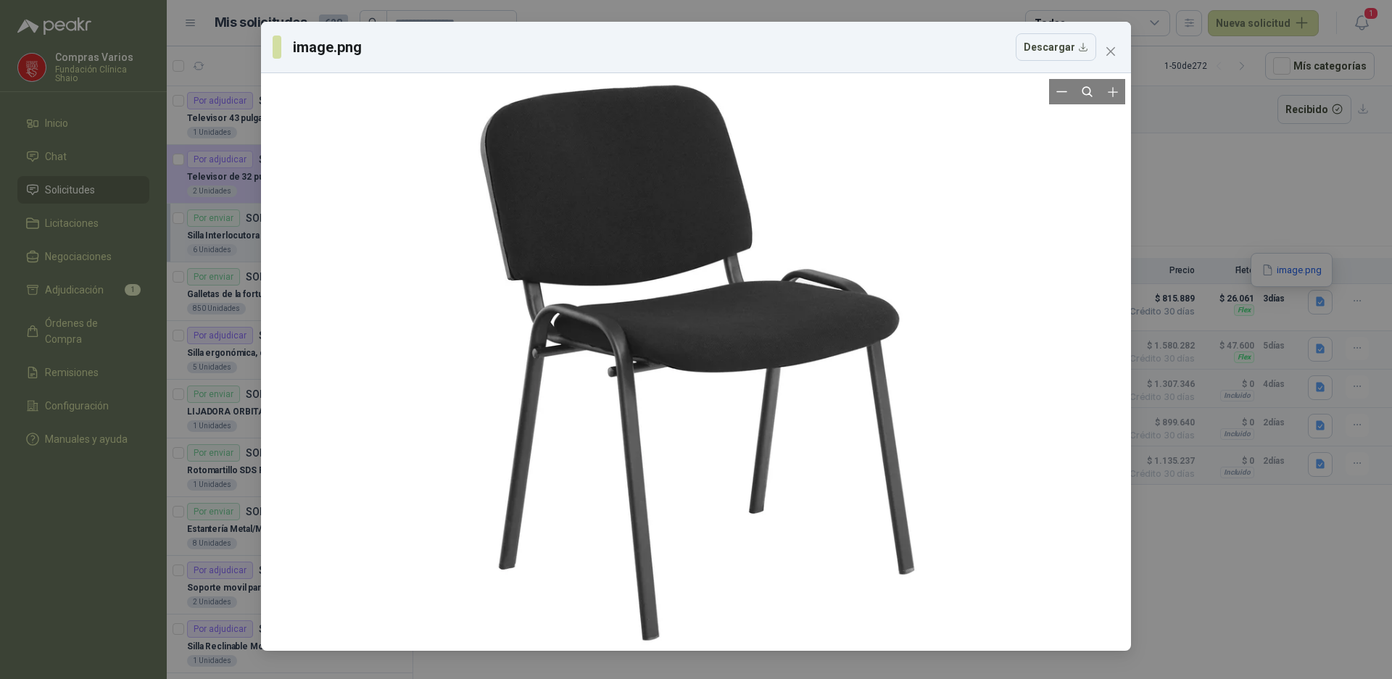
click at [739, 270] on div at bounding box center [696, 362] width 566 height 566
click at [1114, 49] on icon "close" at bounding box center [1111, 52] width 12 height 12
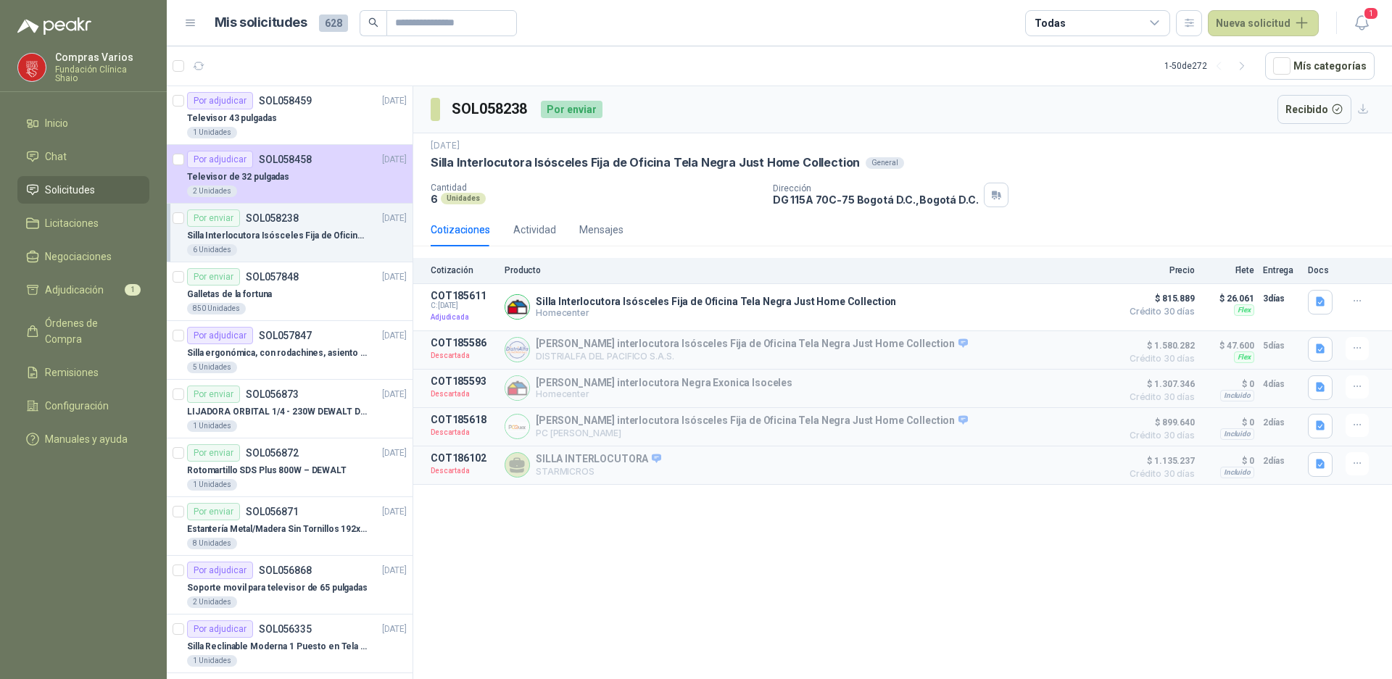
click at [284, 244] on div "Silla Interlocutora Isósceles Fija de Oficina Tela Negra Just Home Collection" at bounding box center [297, 235] width 220 height 17
click at [284, 246] on div "6 Unidades" at bounding box center [297, 250] width 220 height 12
click at [271, 297] on div "Galletas de la fortuna" at bounding box center [297, 294] width 220 height 17
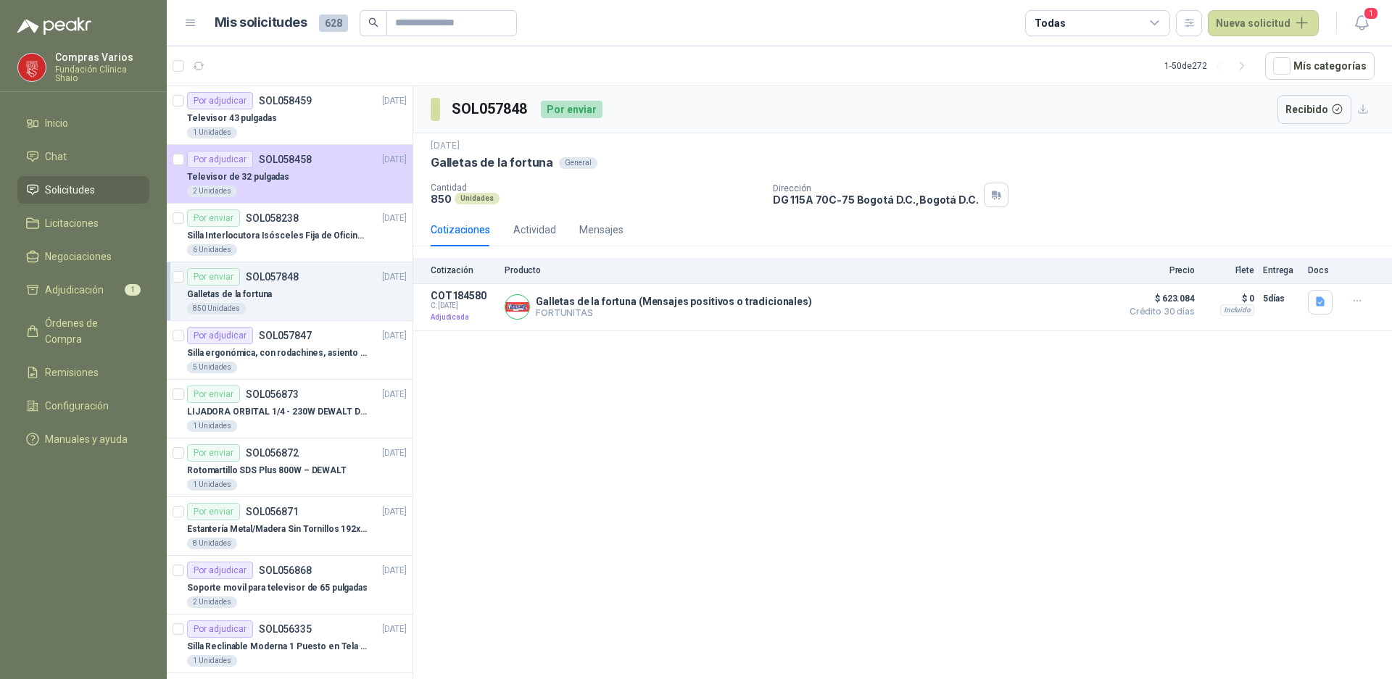
click at [622, 419] on div "SOL057848 Por enviar Recibido [DATE] Galletas de la fortuna General Cantidad 85…" at bounding box center [902, 385] width 979 height 598
click at [273, 130] on div "1 Unidades" at bounding box center [297, 133] width 220 height 12
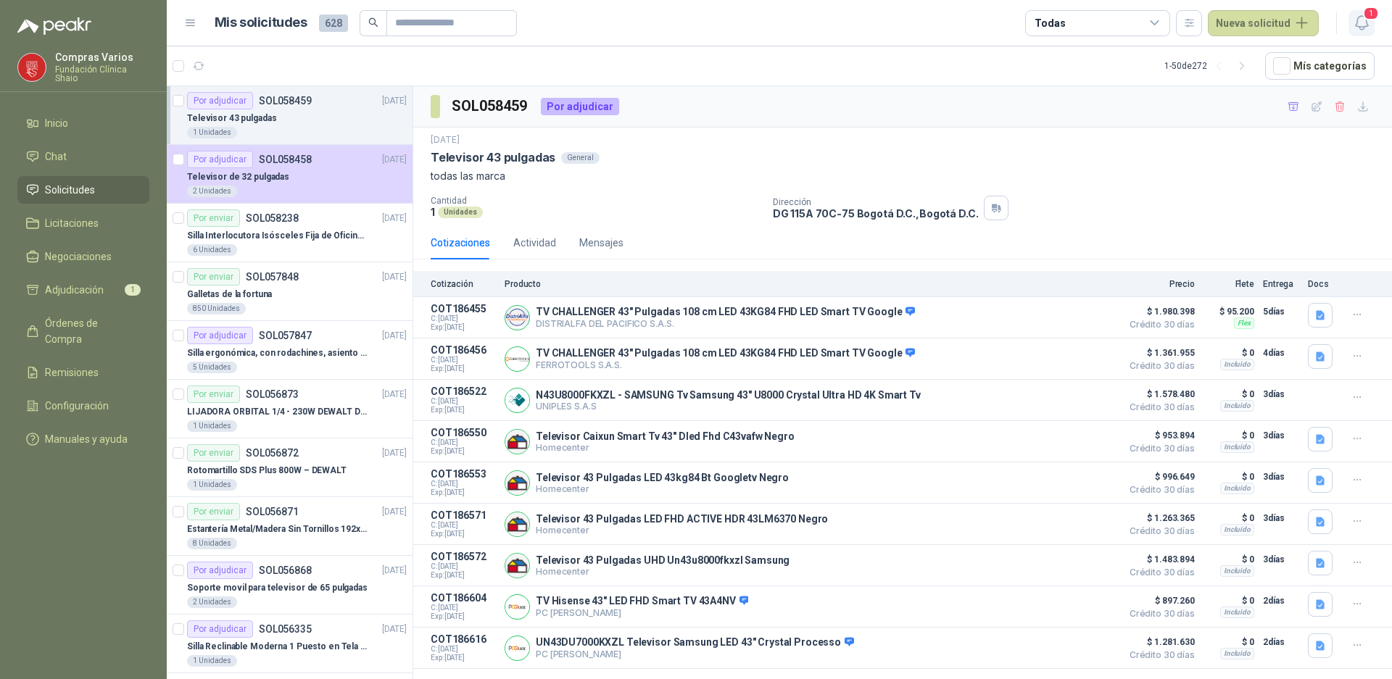
click at [1366, 22] on icon "button" at bounding box center [1361, 23] width 12 height 14
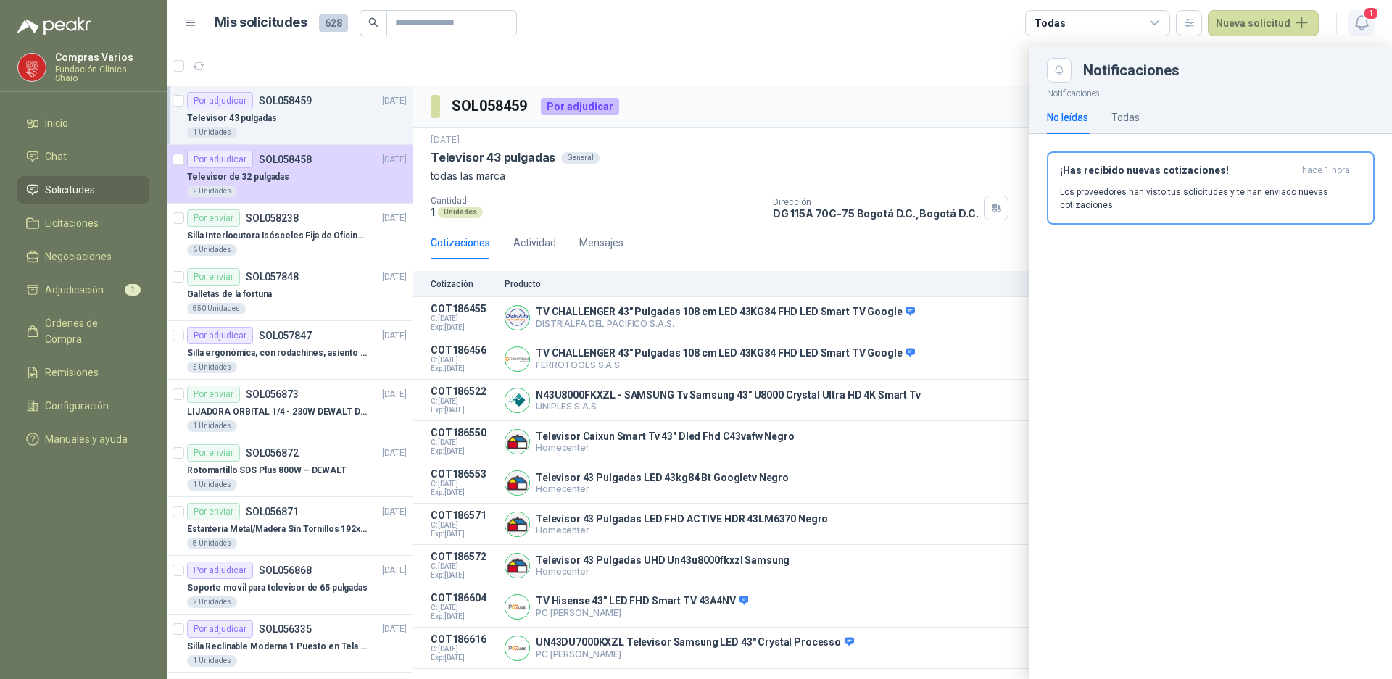
click at [1366, 22] on icon "button" at bounding box center [1361, 23] width 12 height 14
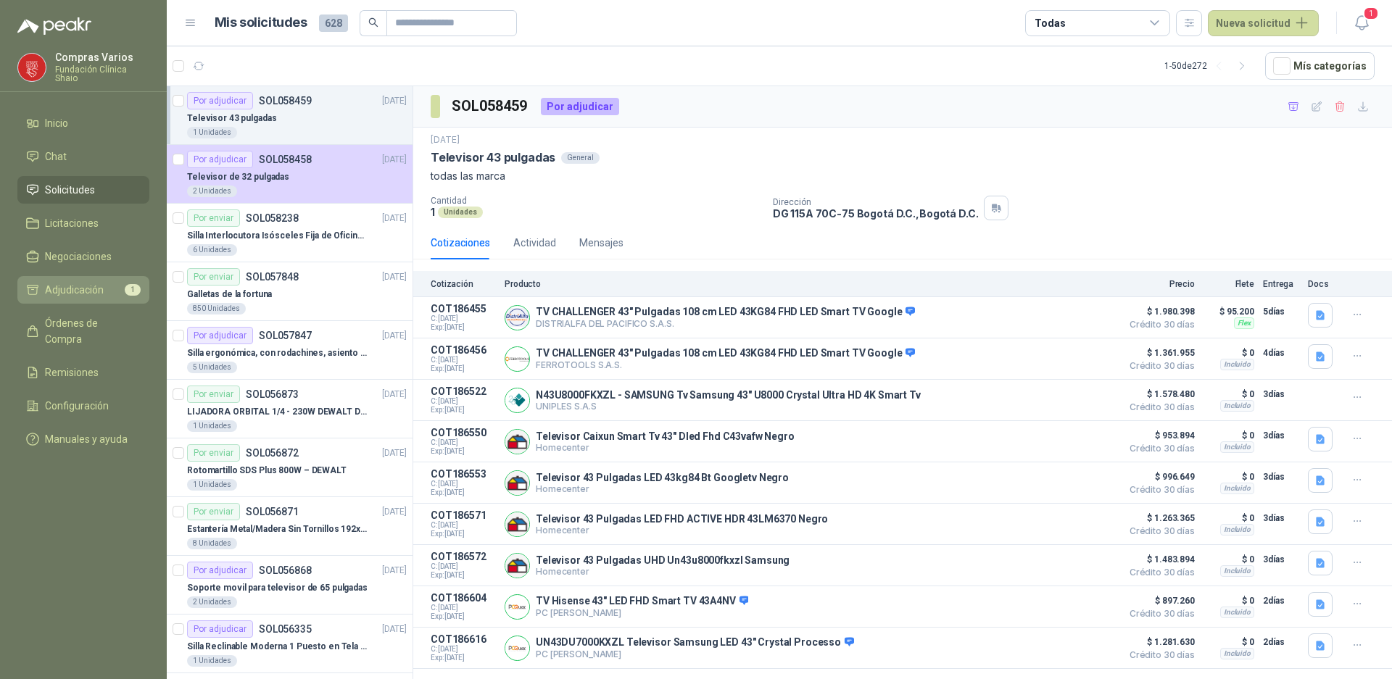
click at [99, 289] on span "Adjudicación" at bounding box center [74, 290] width 59 height 16
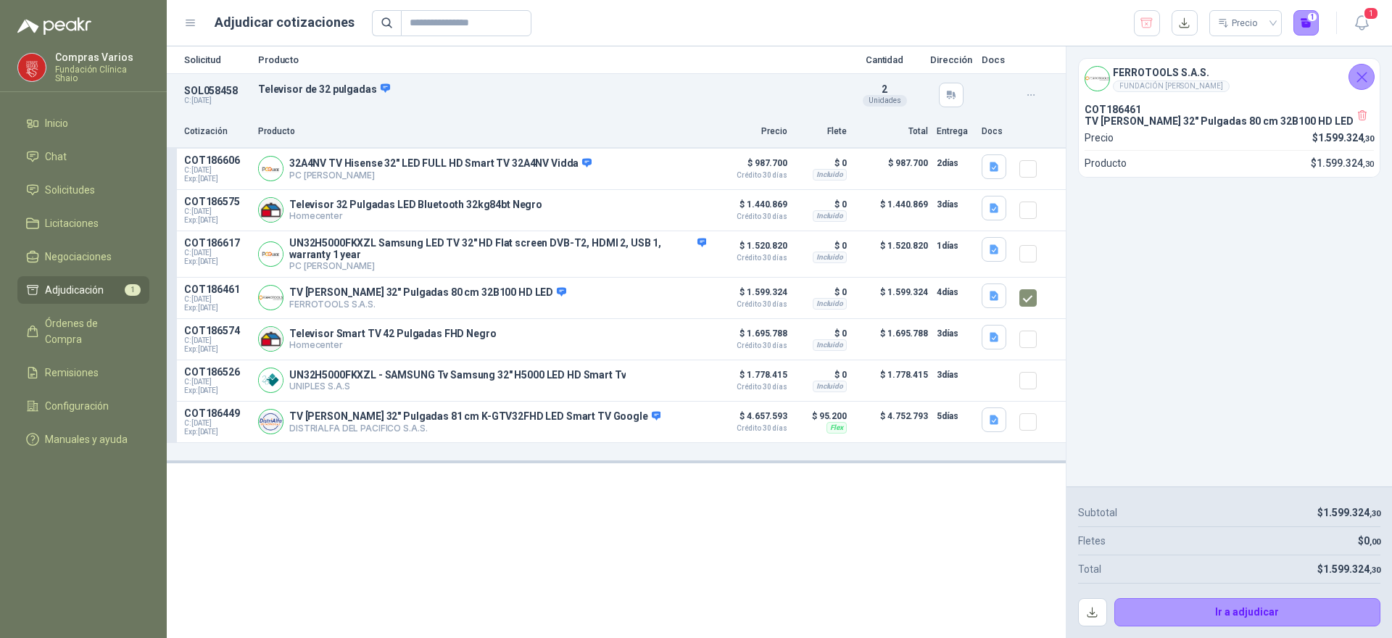
click at [186, 25] on icon at bounding box center [190, 23] width 13 height 13
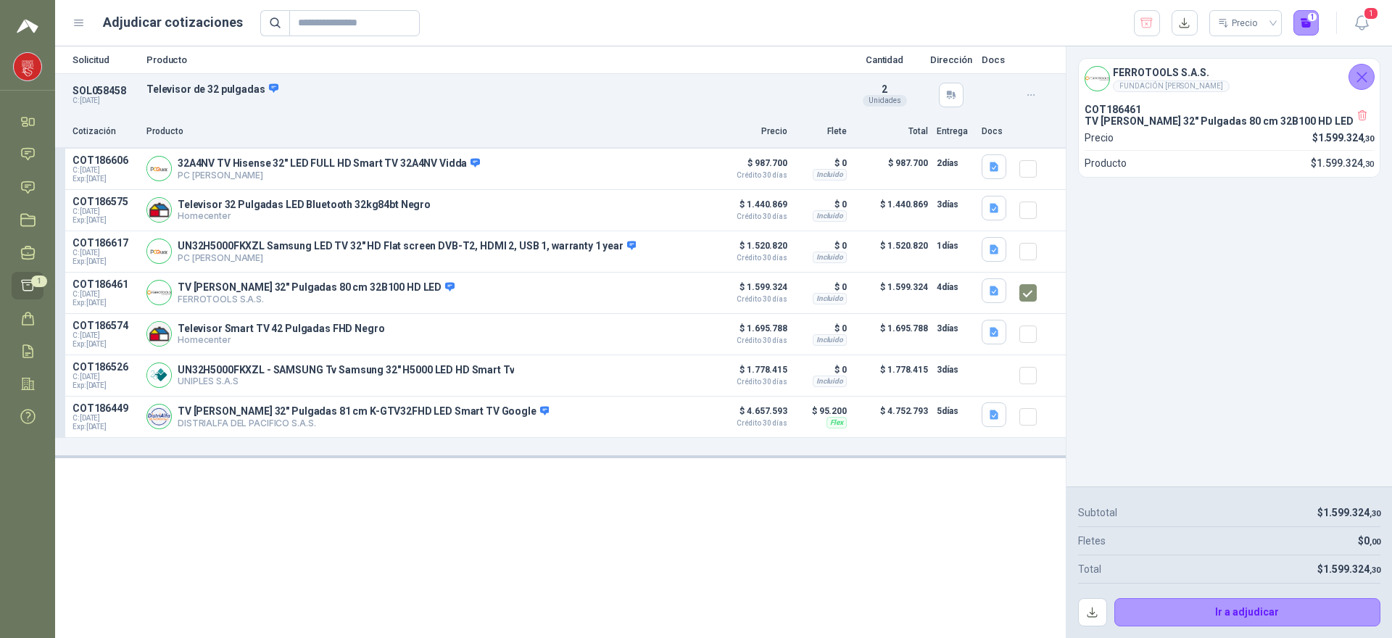
click at [78, 21] on icon at bounding box center [78, 23] width 13 height 13
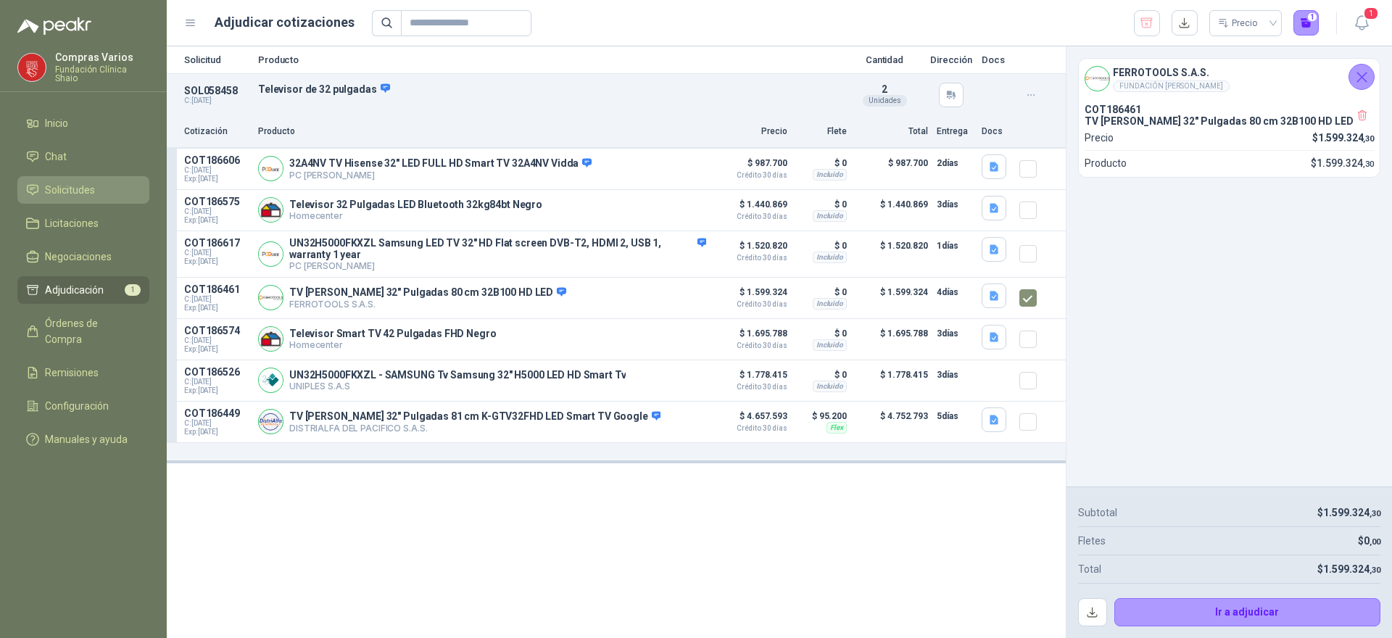
click at [70, 188] on span "Solicitudes" at bounding box center [70, 190] width 50 height 16
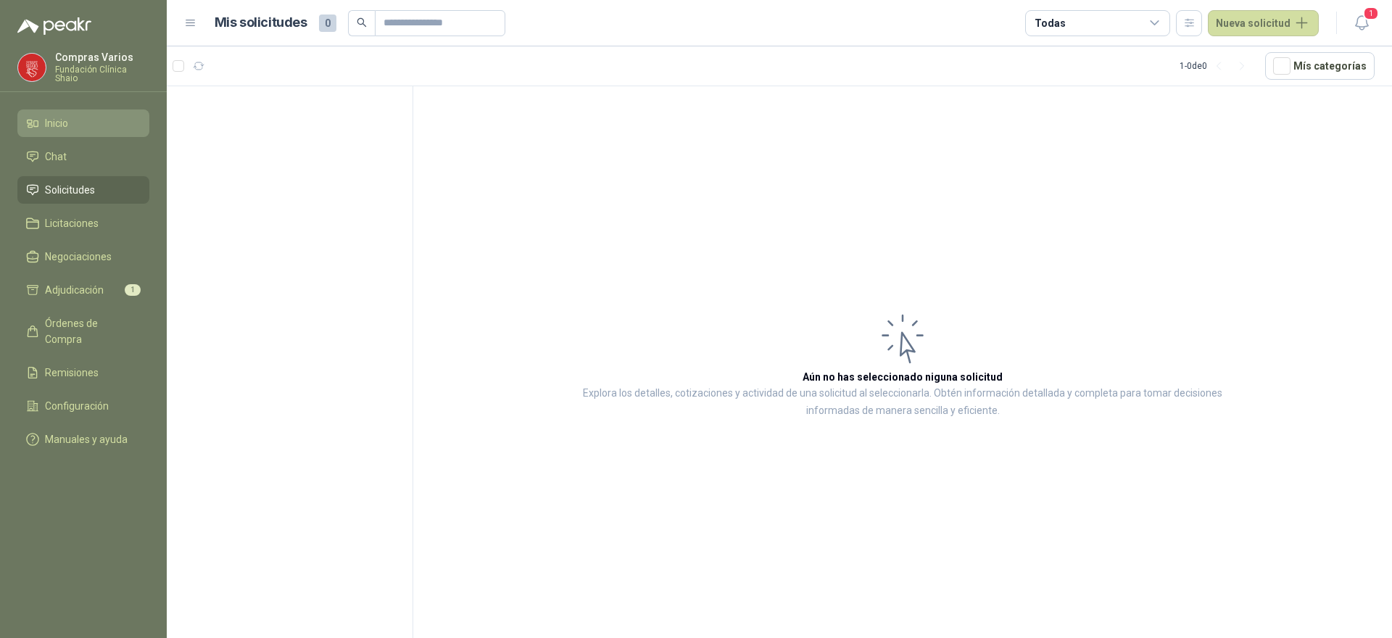
click at [53, 120] on span "Inicio" at bounding box center [56, 123] width 23 height 16
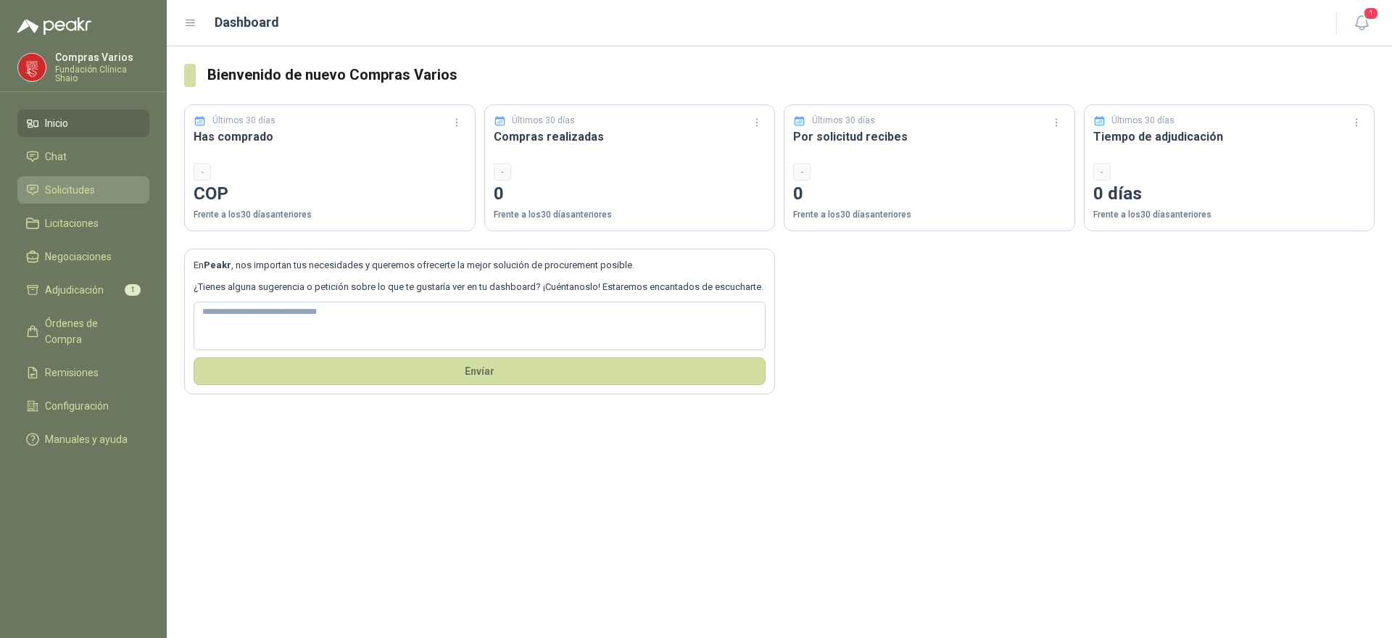
click at [70, 186] on span "Solicitudes" at bounding box center [70, 190] width 50 height 16
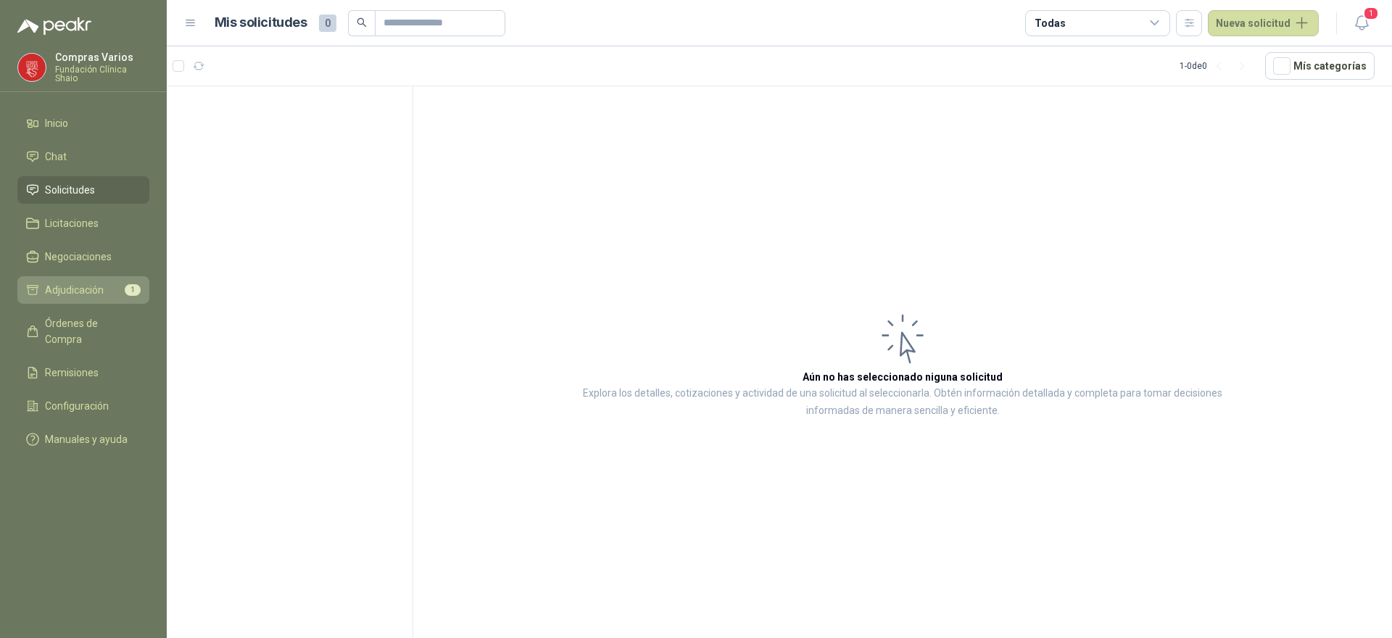
click at [92, 282] on span "Adjudicación" at bounding box center [74, 290] width 59 height 16
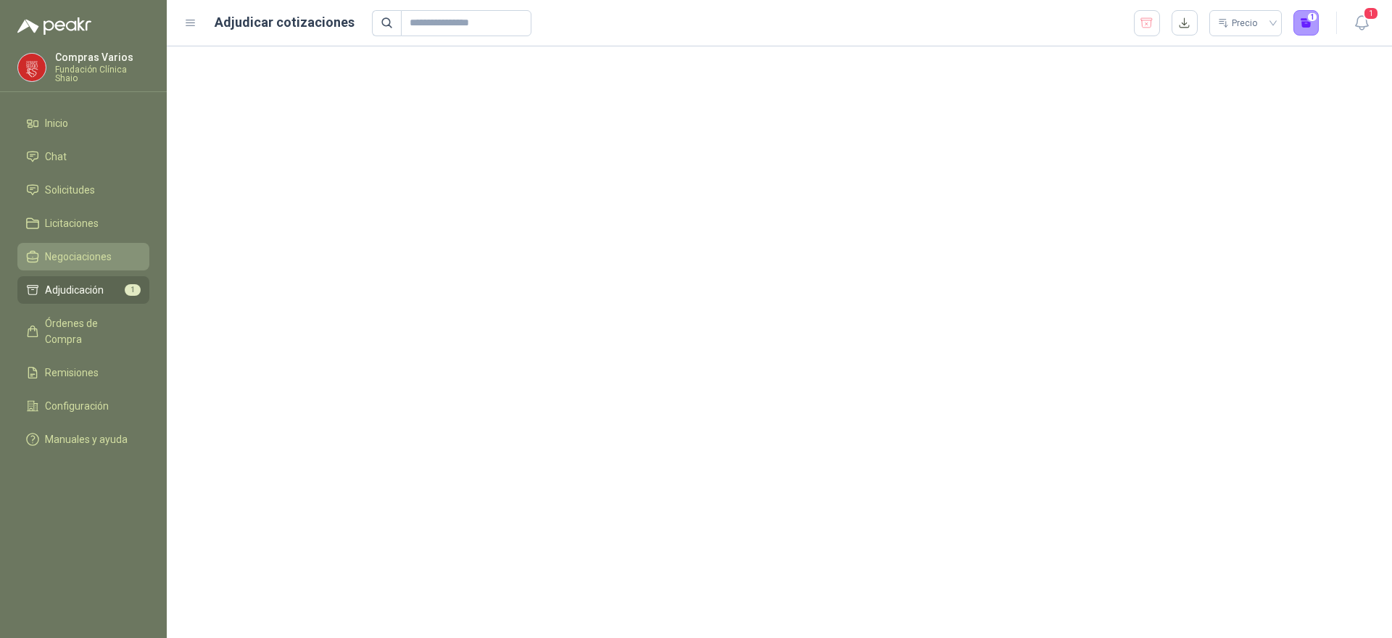
click at [102, 261] on span "Negociaciones" at bounding box center [78, 257] width 67 height 16
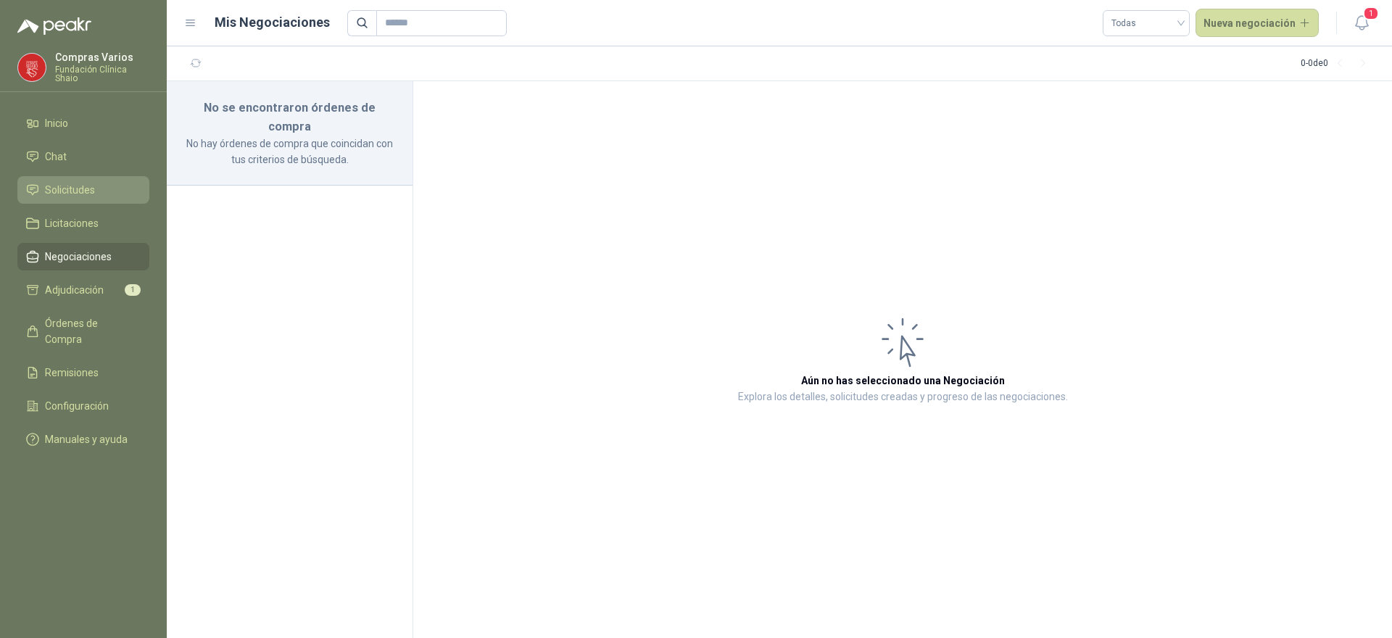
click at [70, 187] on span "Solicitudes" at bounding box center [70, 190] width 50 height 16
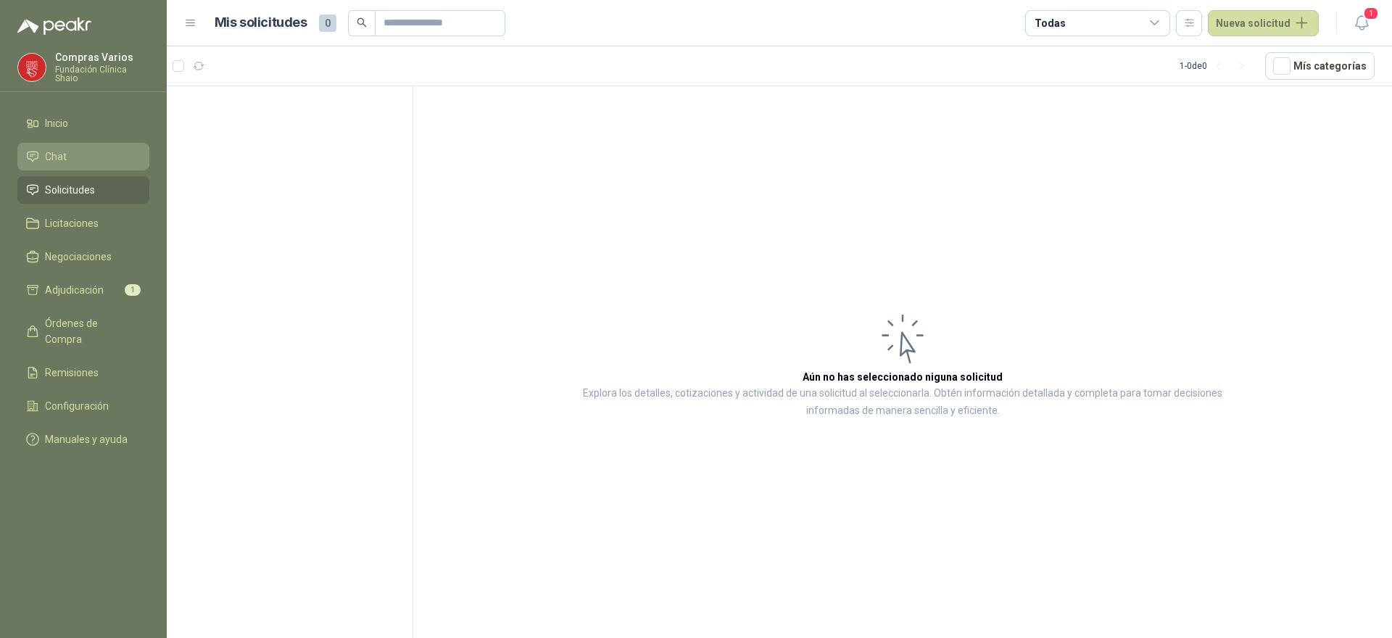
click at [70, 149] on li "Chat" at bounding box center [83, 157] width 115 height 16
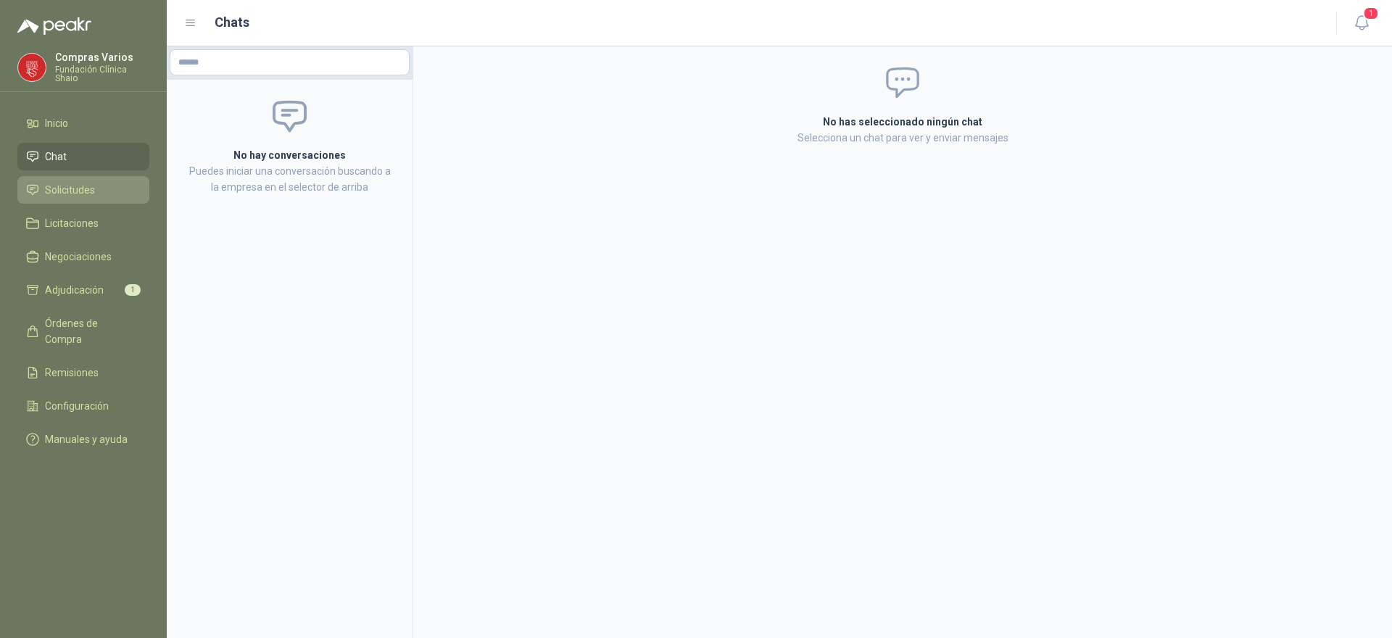
click at [74, 186] on span "Solicitudes" at bounding box center [70, 190] width 50 height 16
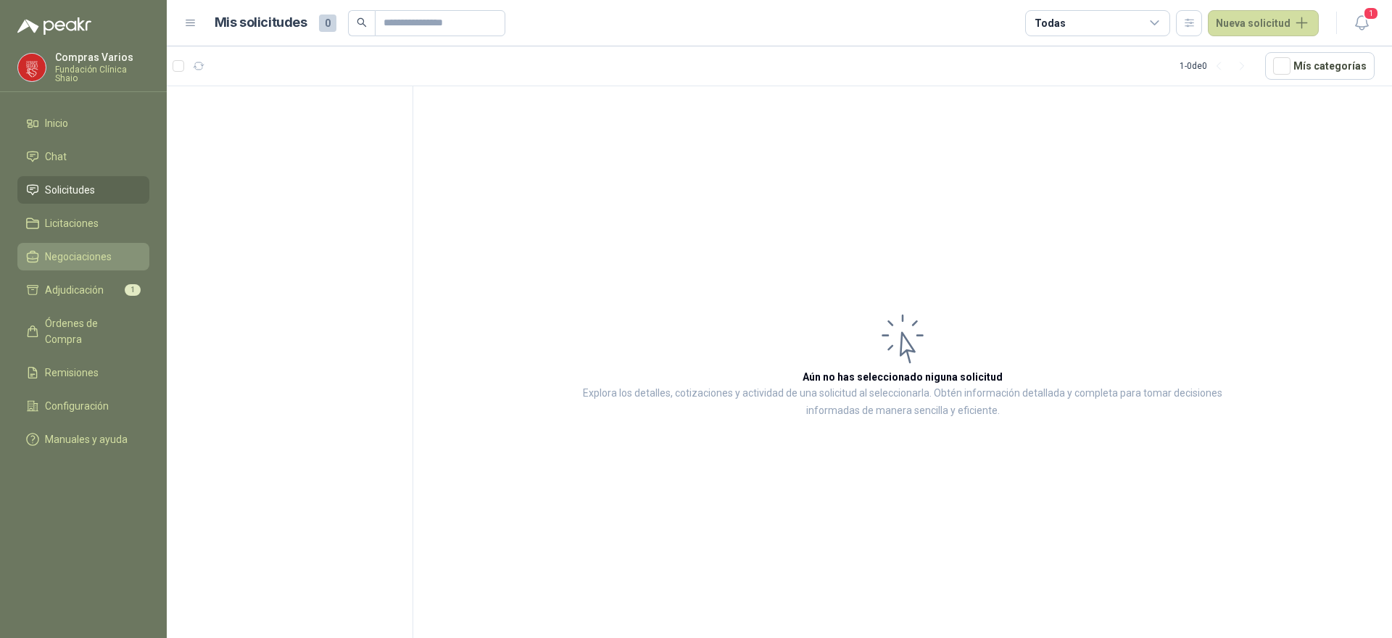
click at [91, 252] on span "Negociaciones" at bounding box center [78, 257] width 67 height 16
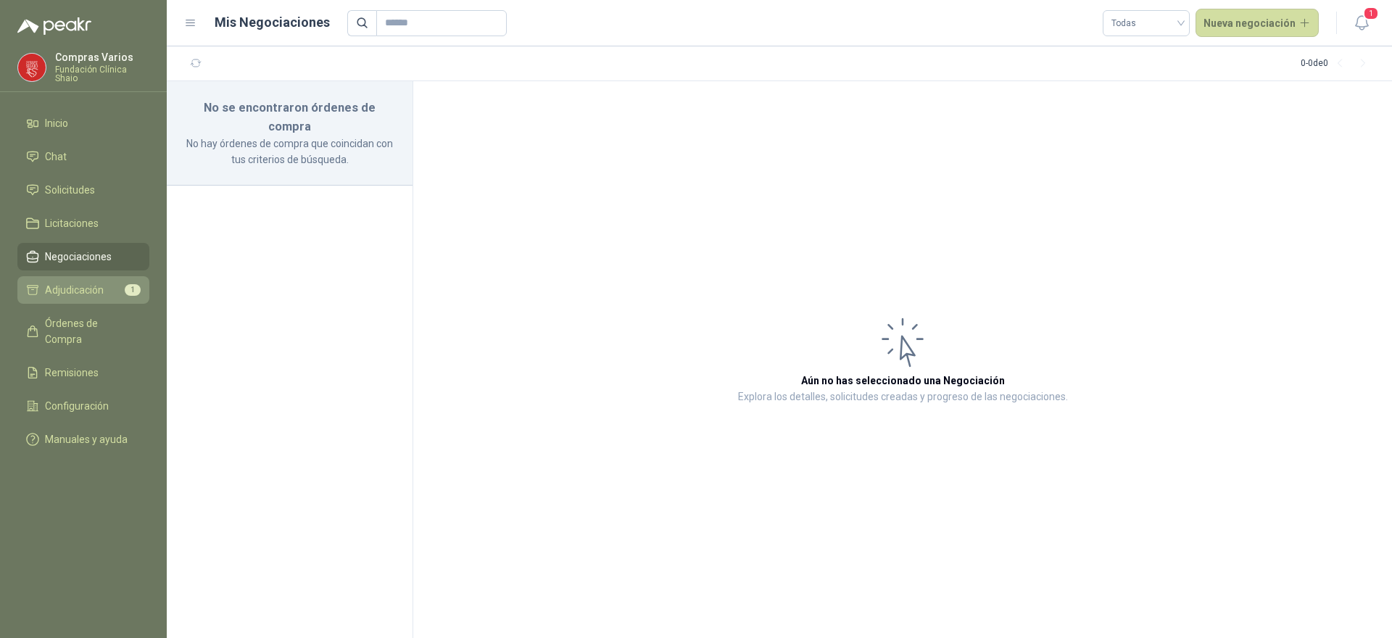
click at [98, 280] on link "Adjudicación 1" at bounding box center [83, 290] width 132 height 28
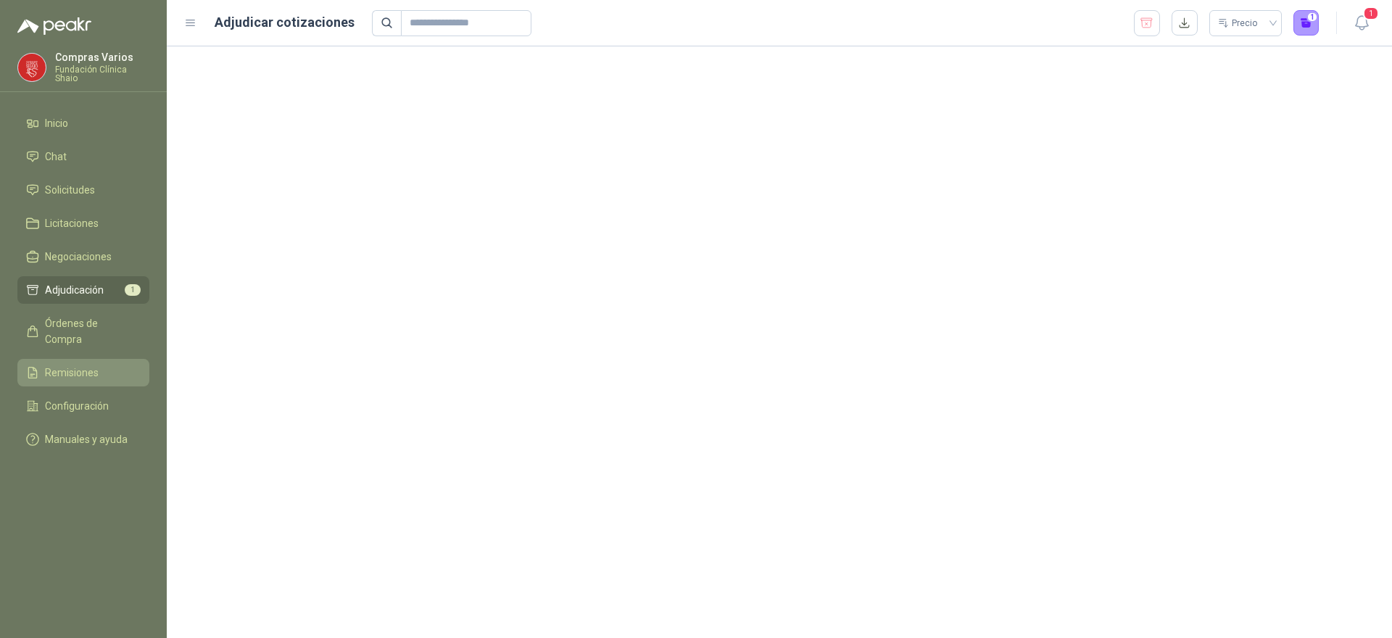
click at [100, 359] on link "Remisiones" at bounding box center [83, 373] width 132 height 28
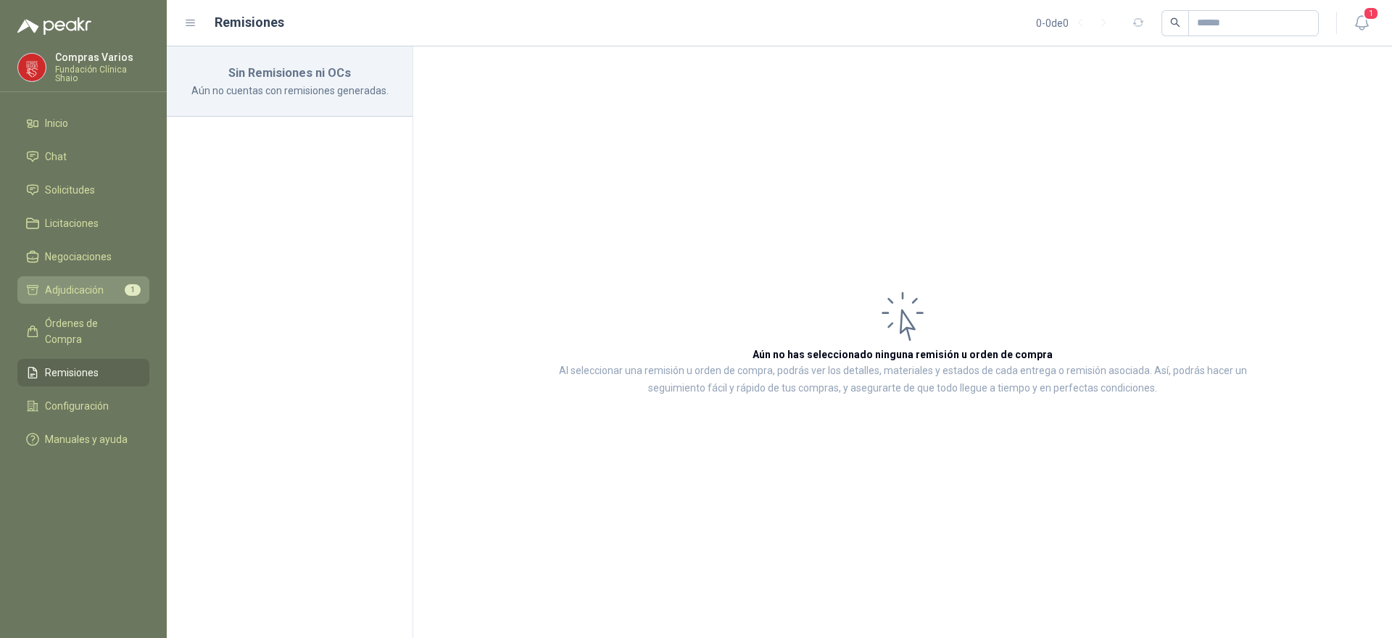
click at [107, 291] on li "Adjudicación 1" at bounding box center [83, 290] width 115 height 16
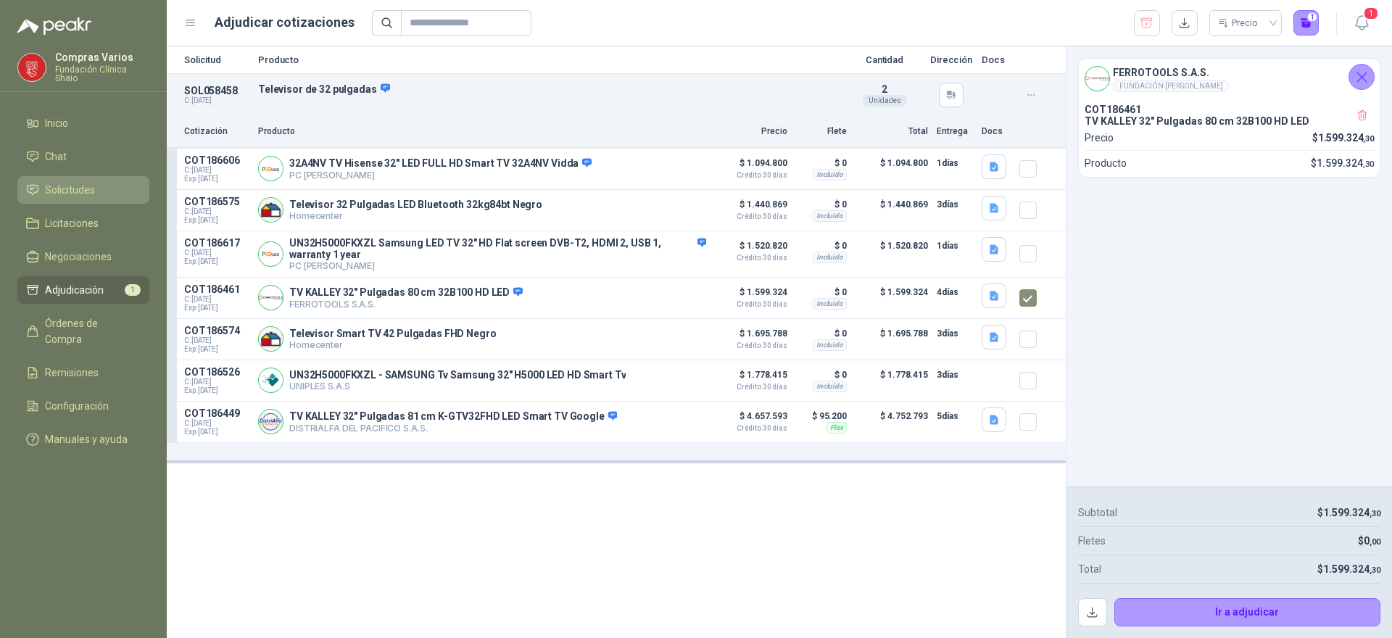
click at [106, 194] on li "Solicitudes" at bounding box center [83, 190] width 115 height 16
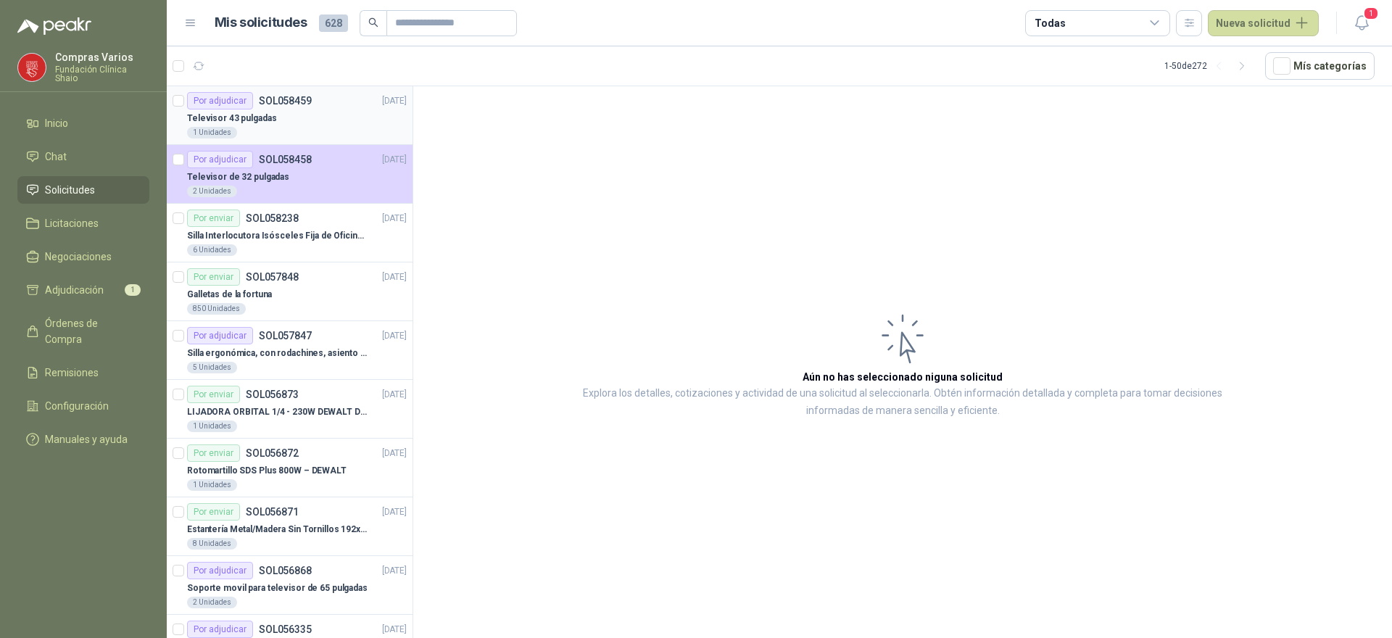
click at [288, 130] on div "1 Unidades" at bounding box center [297, 133] width 220 height 12
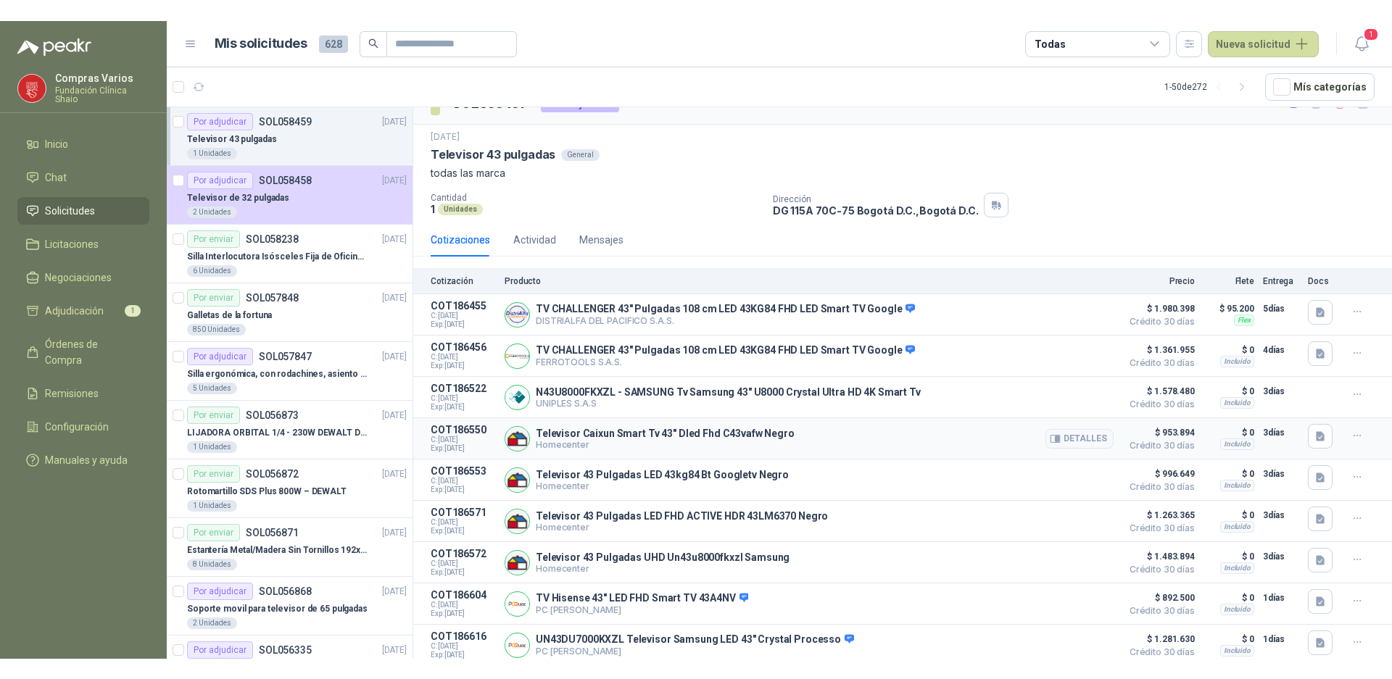
scroll to position [33, 0]
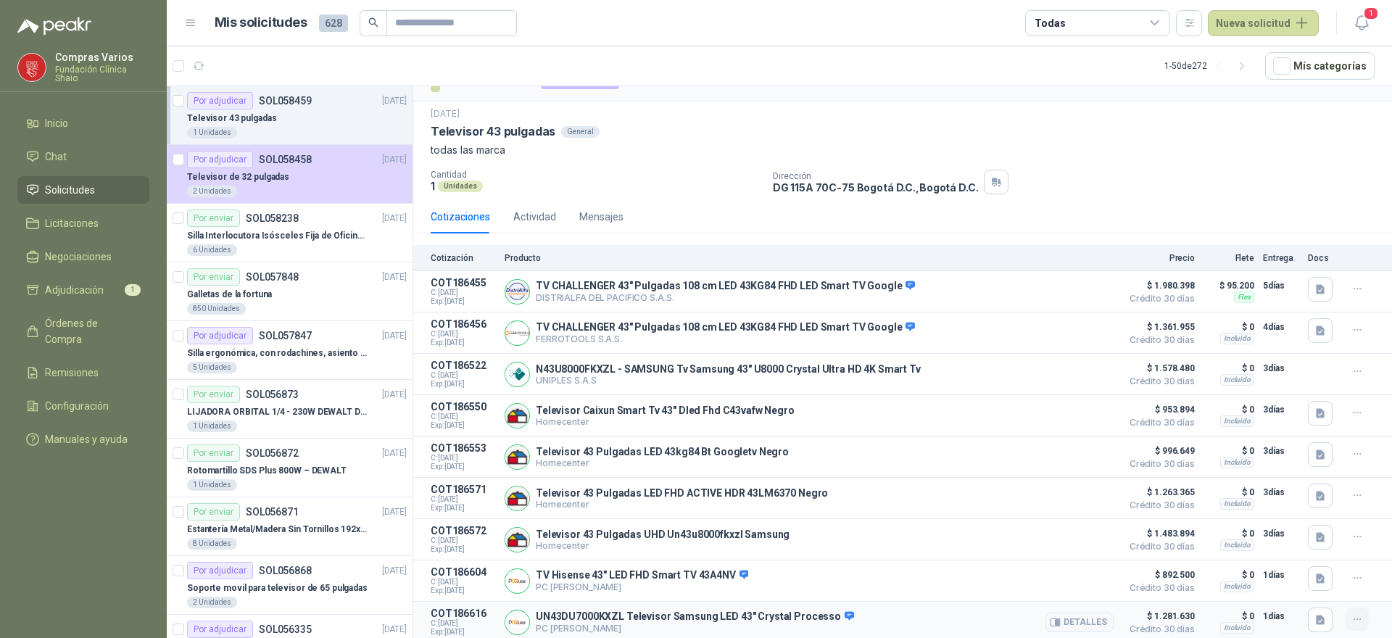
click at [1351, 616] on icon "button" at bounding box center [1357, 619] width 12 height 12
click at [1297, 560] on button "Añadir" at bounding box center [1328, 560] width 116 height 23
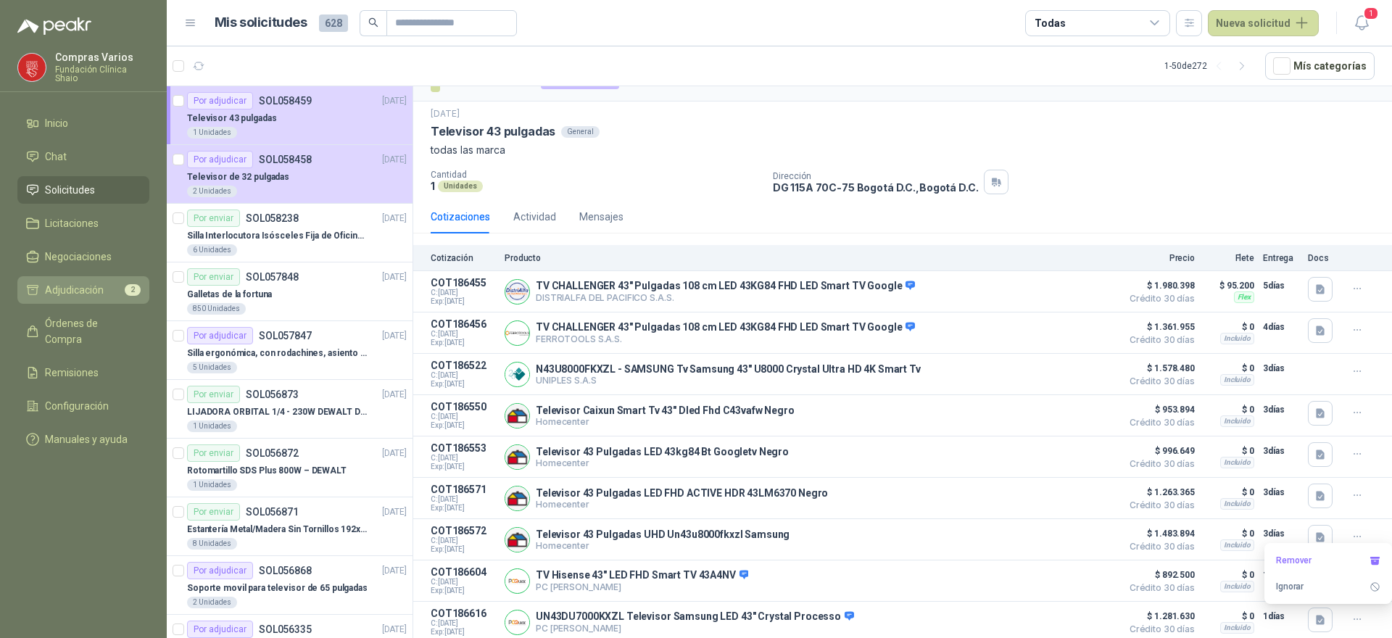
click at [94, 280] on link "Adjudicación 2" at bounding box center [83, 290] width 132 height 28
